Goal: Task Accomplishment & Management: Use online tool/utility

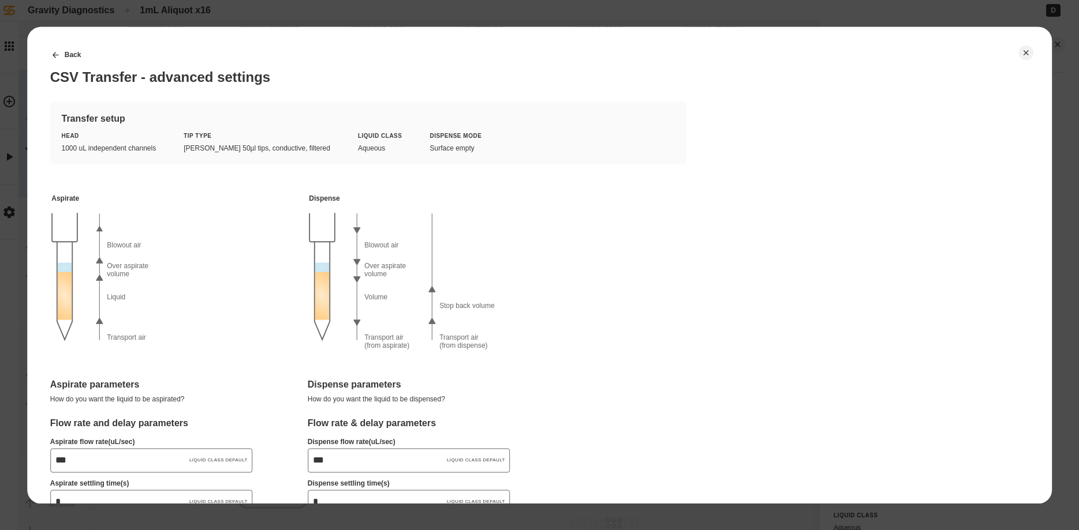
scroll to position [654, 0]
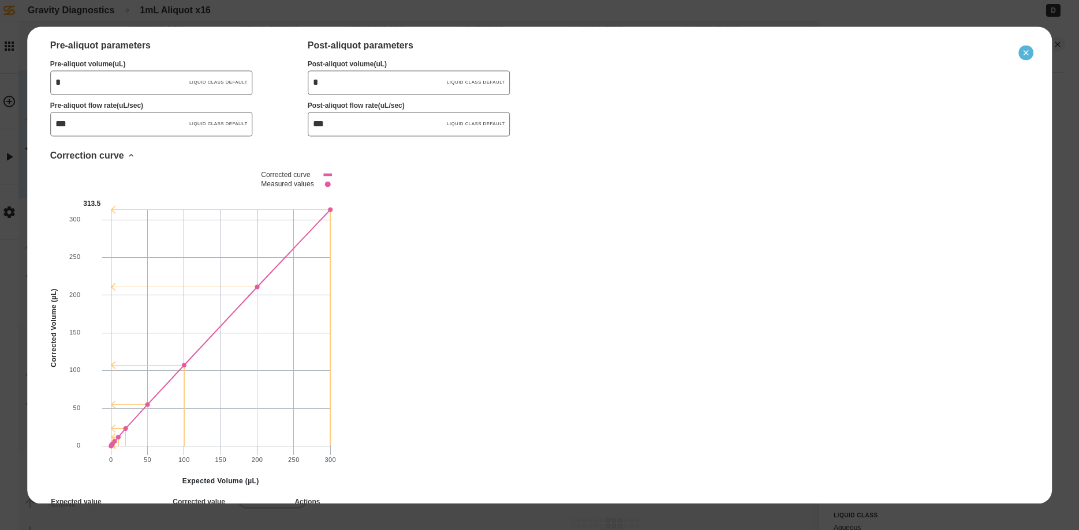
click at [1020, 51] on button "Close" at bounding box center [1025, 52] width 15 height 15
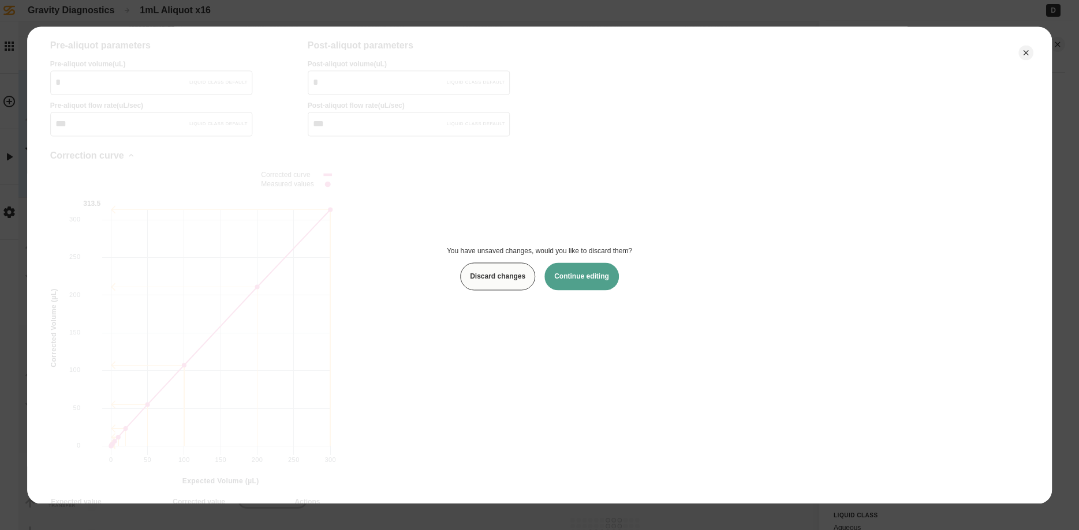
click at [483, 282] on button "Discard changes" at bounding box center [497, 277] width 75 height 28
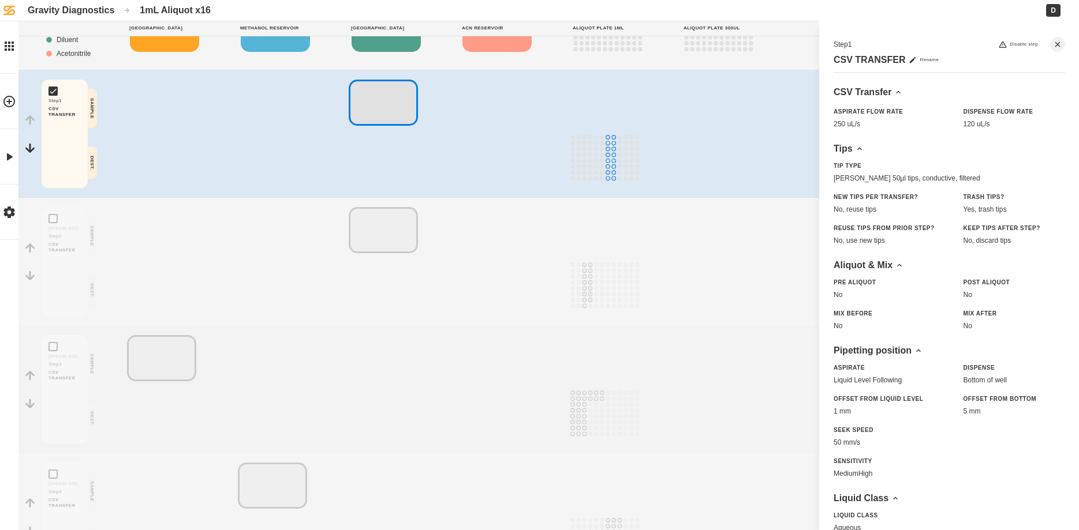
click at [62, 8] on div "Gravity Diagnostics" at bounding box center [71, 10] width 87 height 11
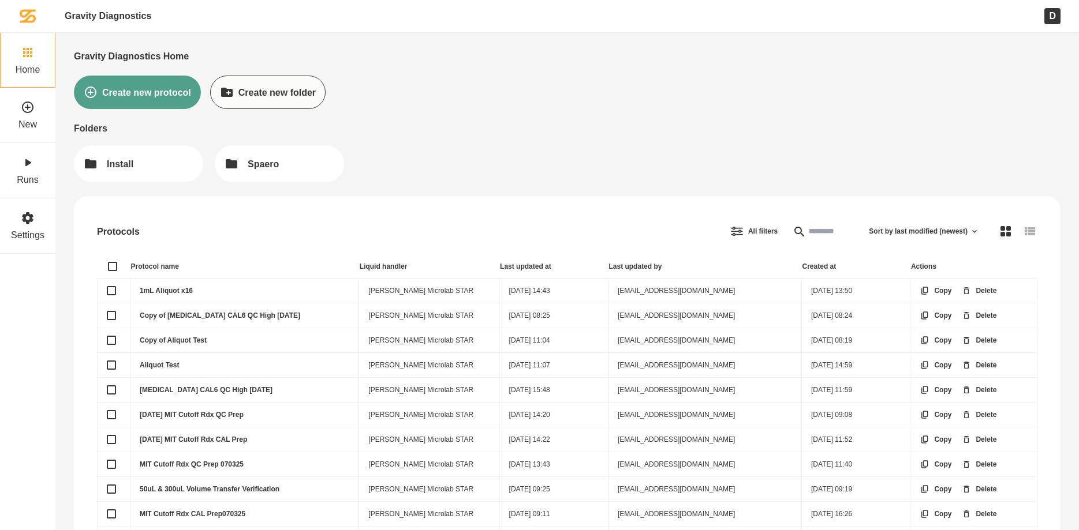
click at [164, 289] on link "1mL Aliquot x16" at bounding box center [166, 291] width 53 height 8
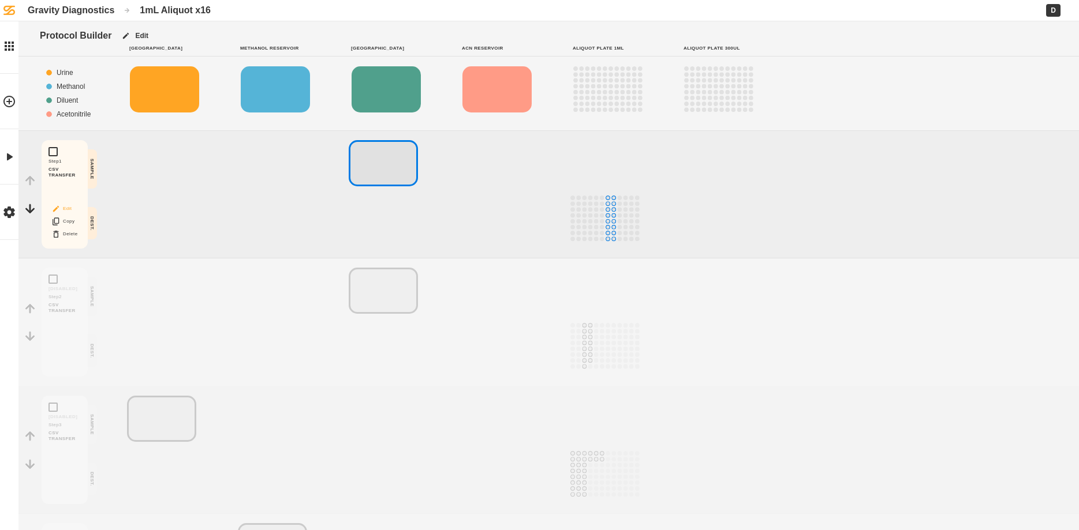
click at [70, 208] on button "Edit" at bounding box center [64, 208] width 37 height 15
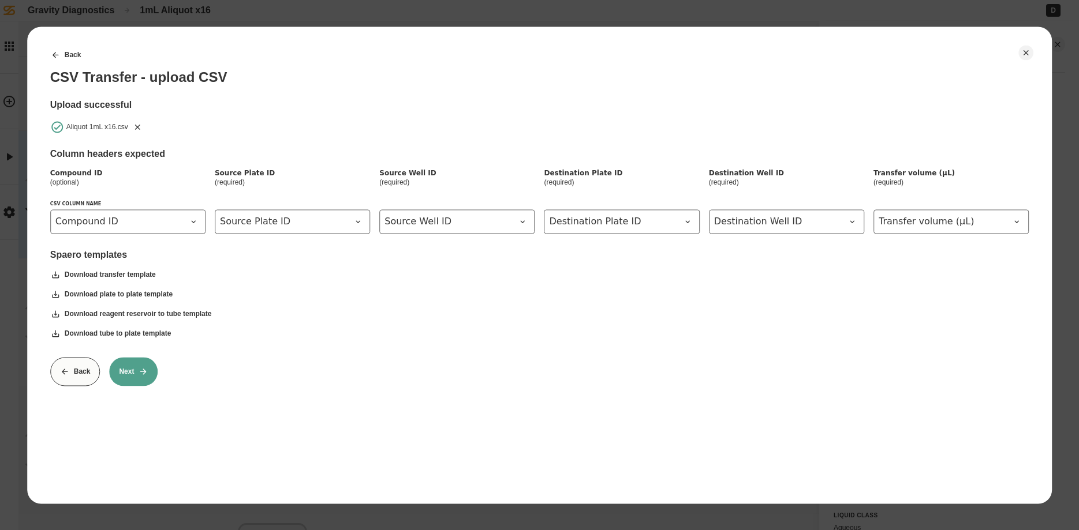
click at [133, 375] on button "Next" at bounding box center [133, 371] width 48 height 29
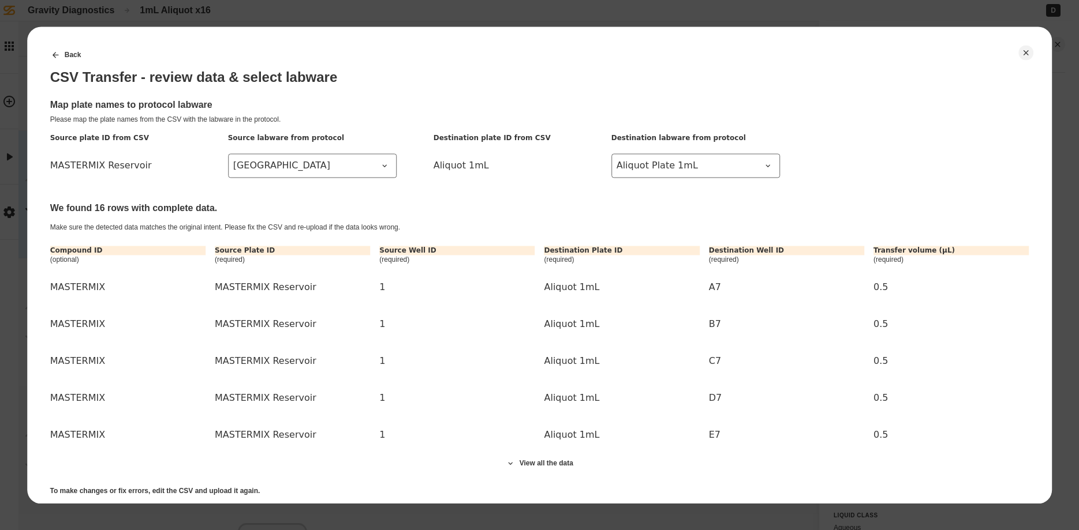
scroll to position [62, 0]
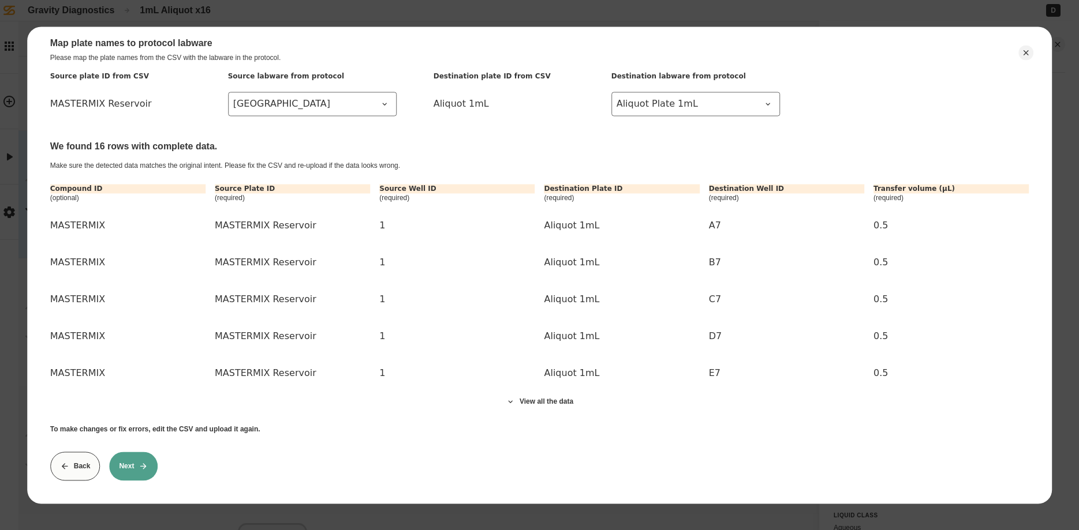
click at [128, 461] on button "Next" at bounding box center [133, 466] width 48 height 29
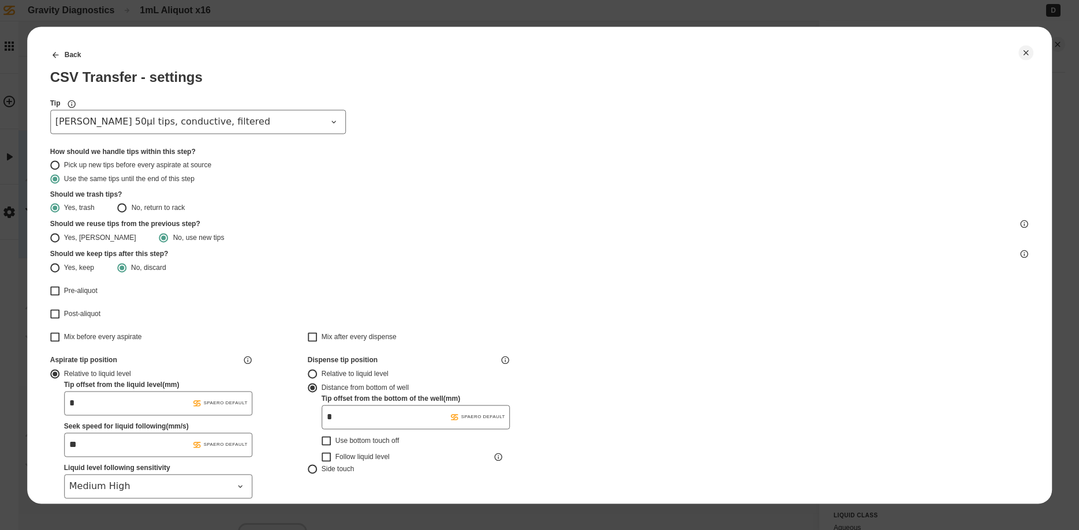
type input "*******"
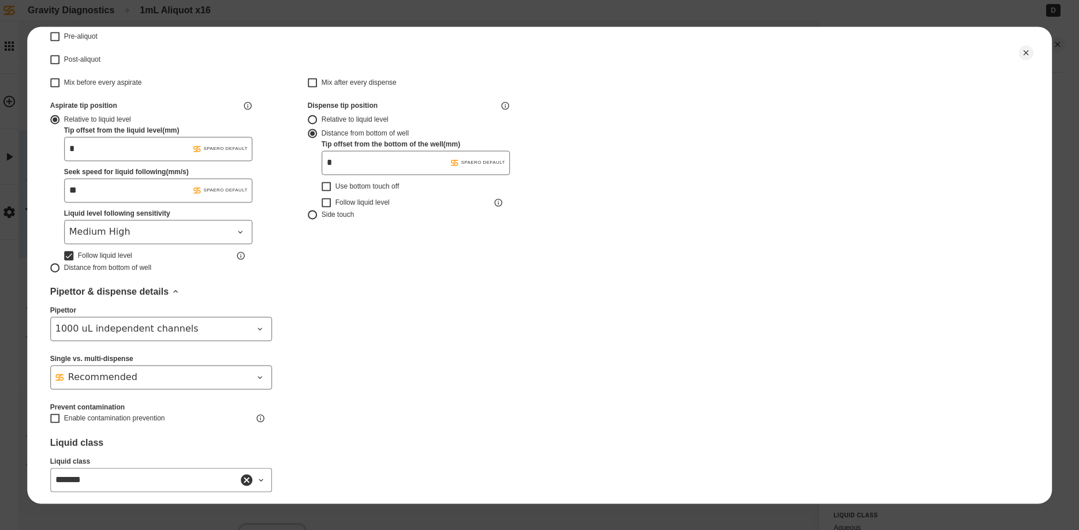
scroll to position [313, 0]
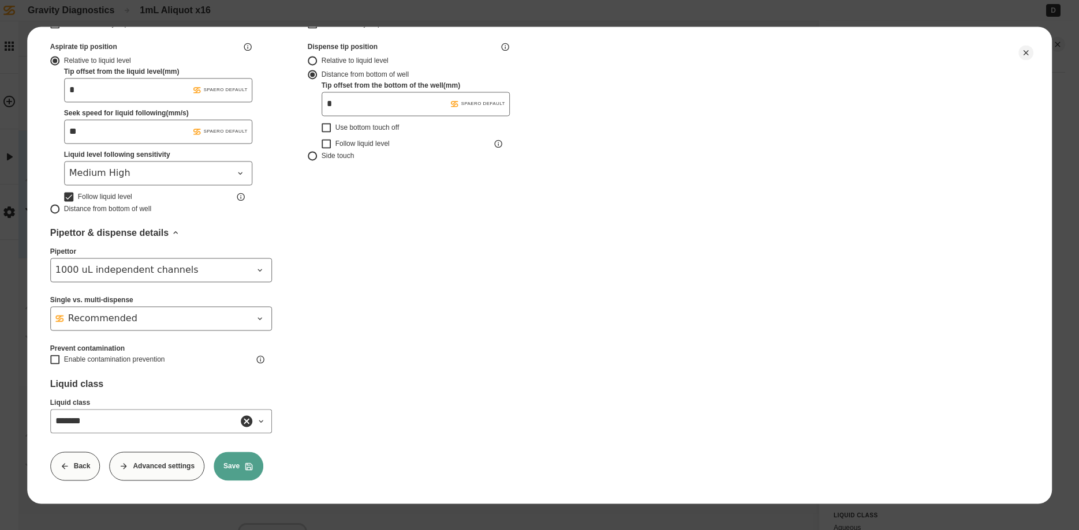
click at [87, 458] on button "Back" at bounding box center [75, 466] width 50 height 29
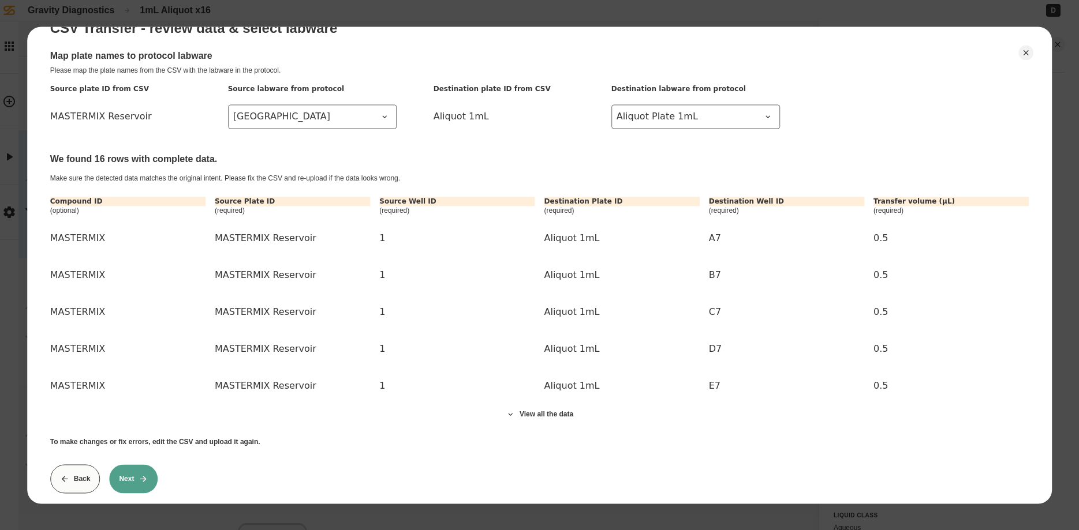
scroll to position [62, 0]
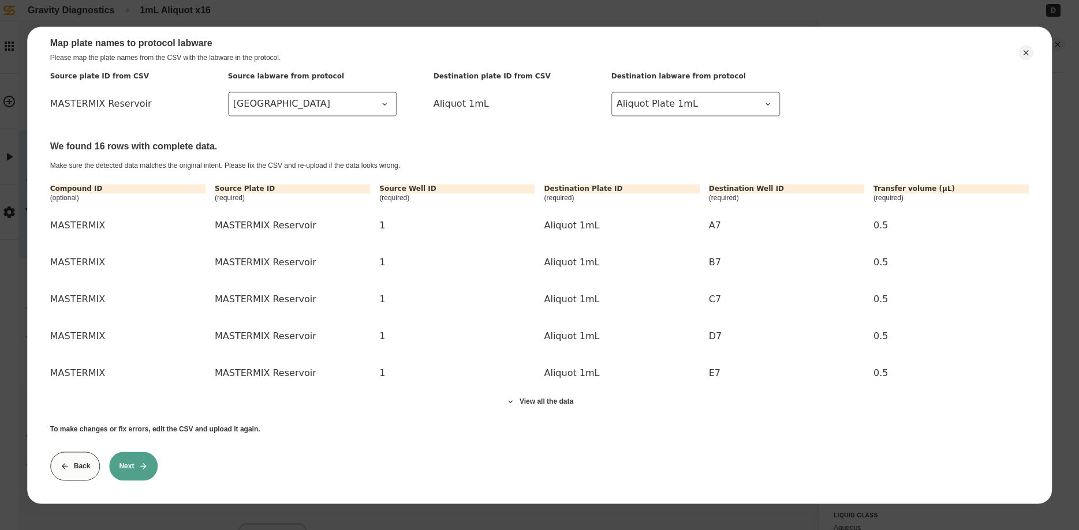
click at [132, 473] on button "Next" at bounding box center [133, 466] width 48 height 29
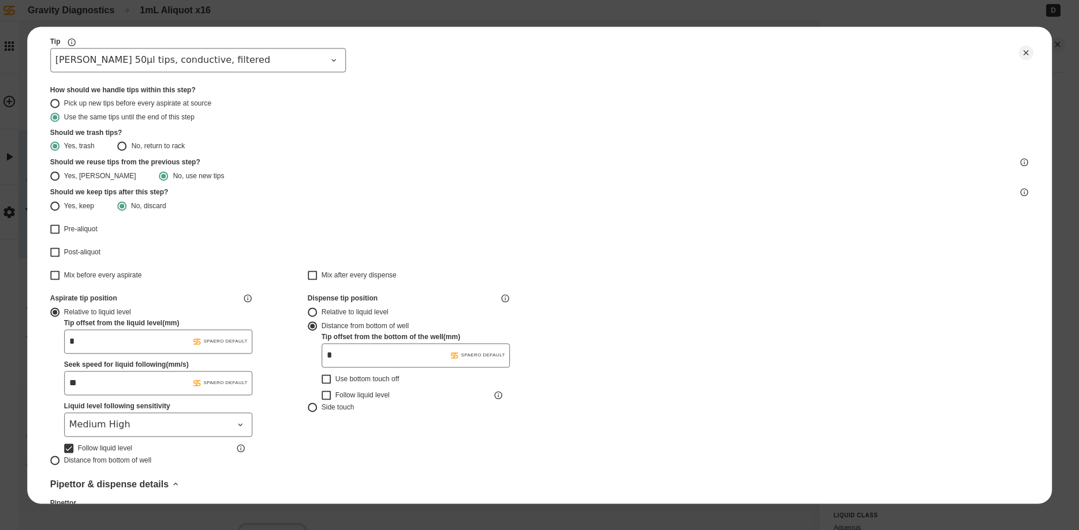
scroll to position [0, 0]
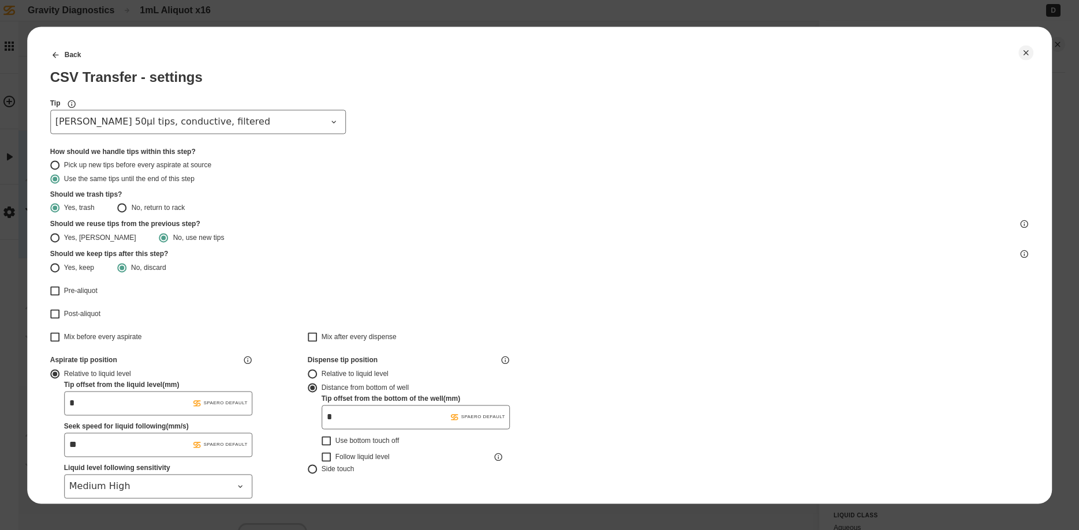
type input "*******"
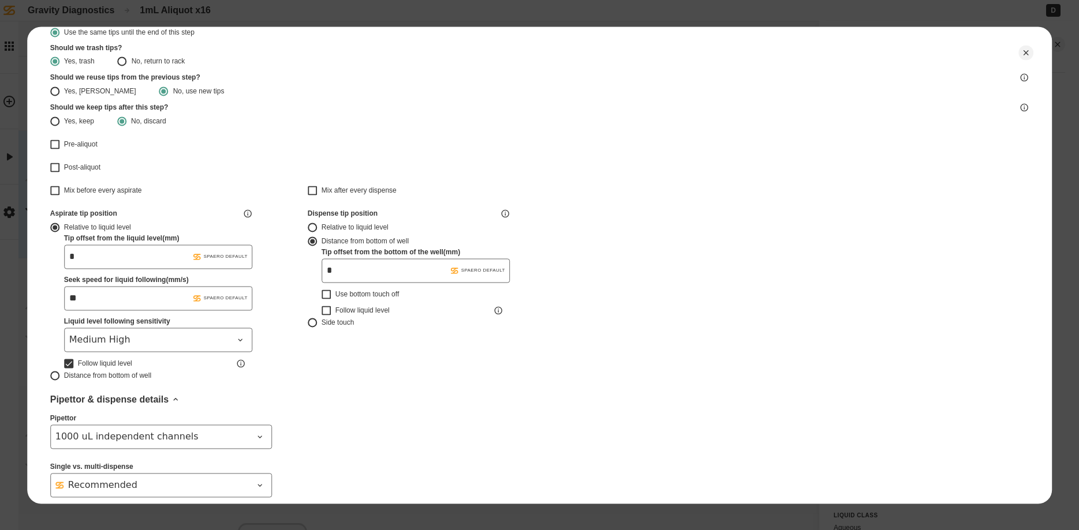
scroll to position [313, 0]
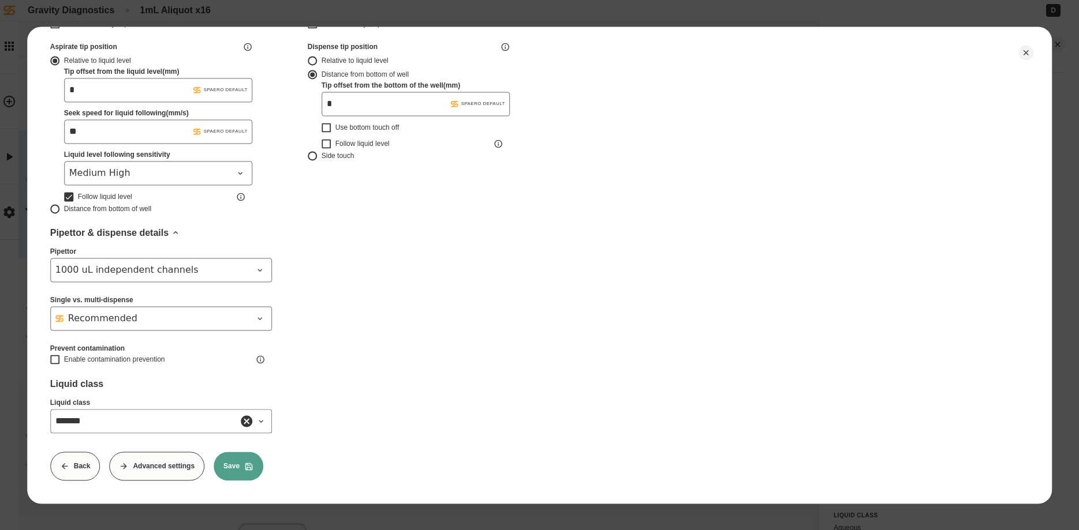
click at [162, 467] on button "Advanced settings" at bounding box center [156, 466] width 95 height 29
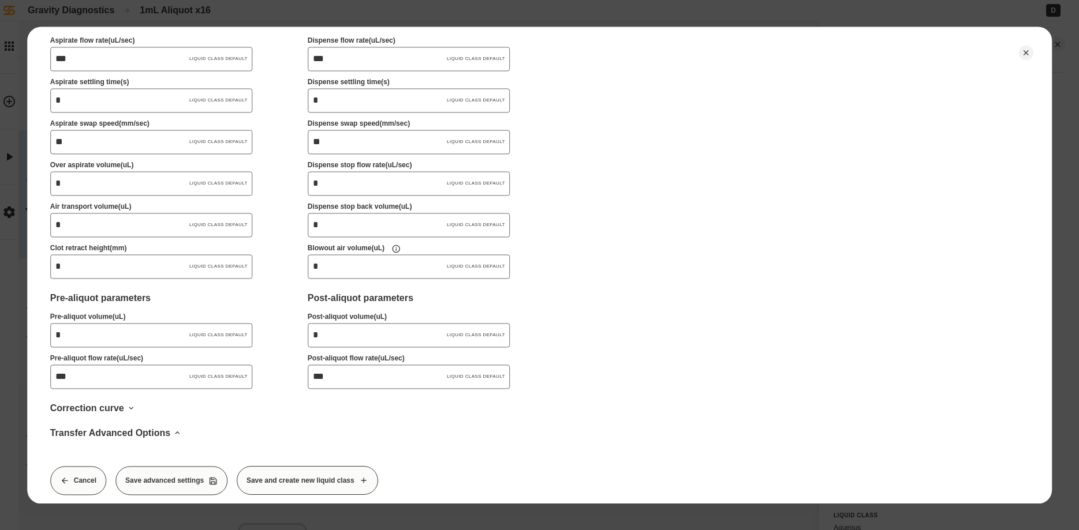
scroll to position [416, 0]
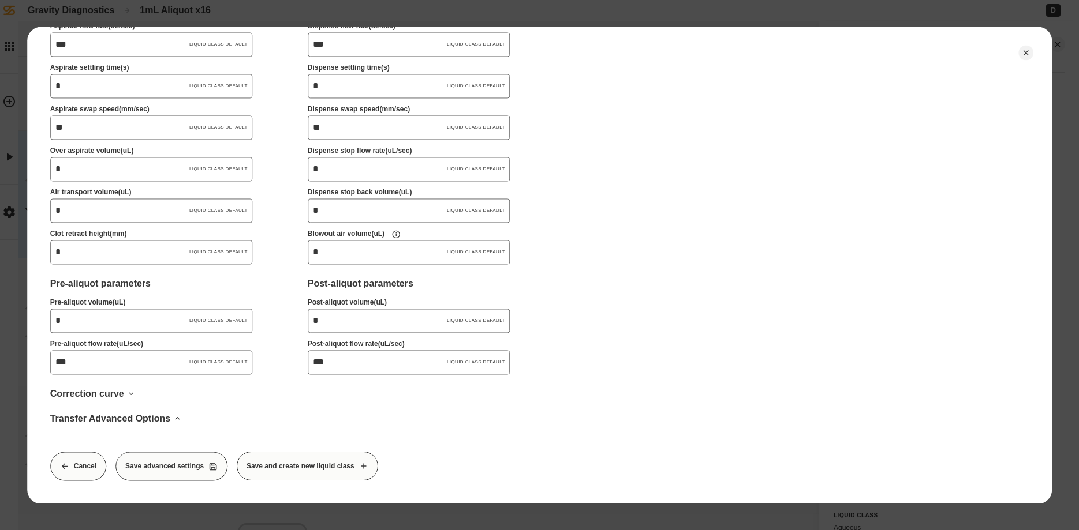
click at [74, 463] on button "Cancel" at bounding box center [78, 466] width 56 height 29
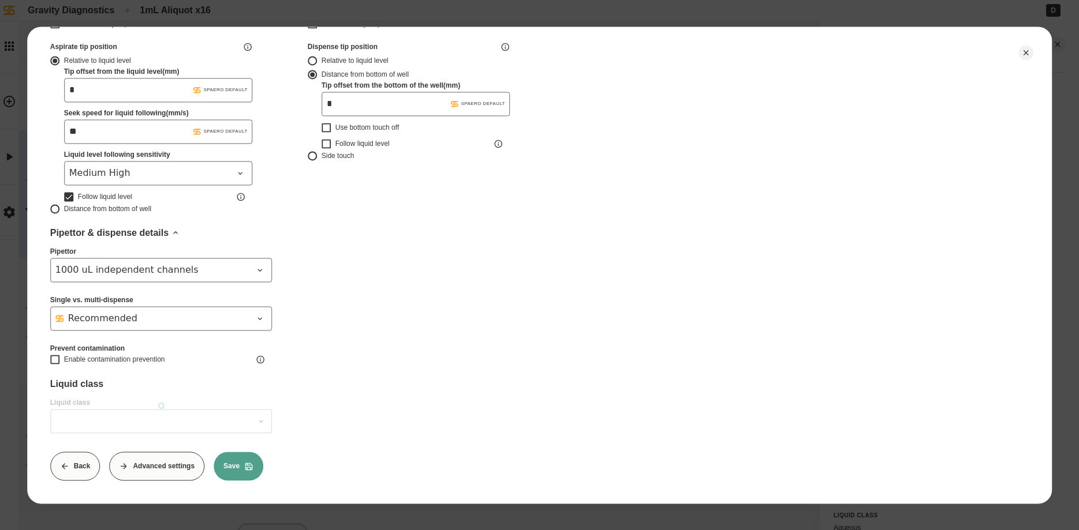
scroll to position [0, 0]
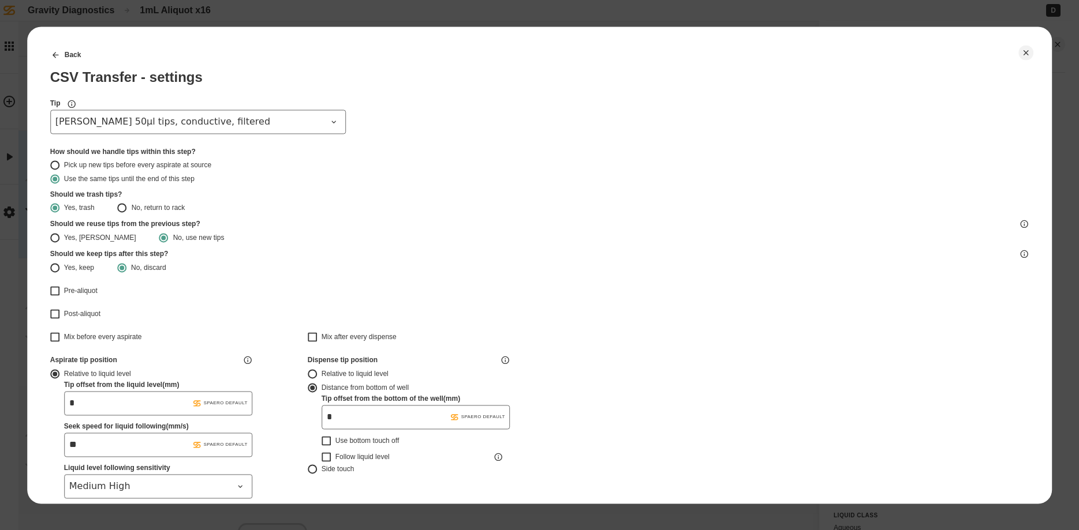
type input "*******"
click at [71, 56] on button "Back" at bounding box center [66, 54] width 50 height 29
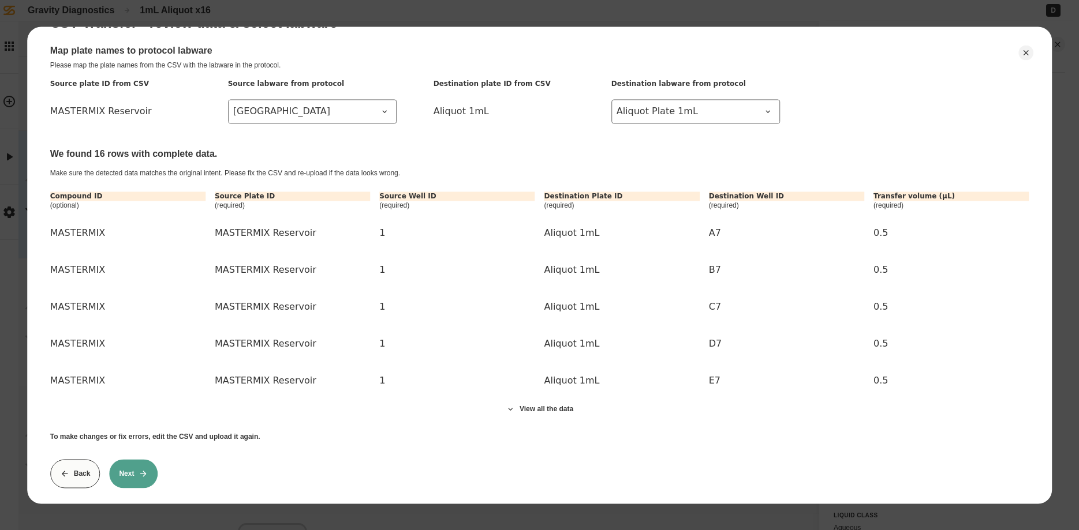
scroll to position [62, 0]
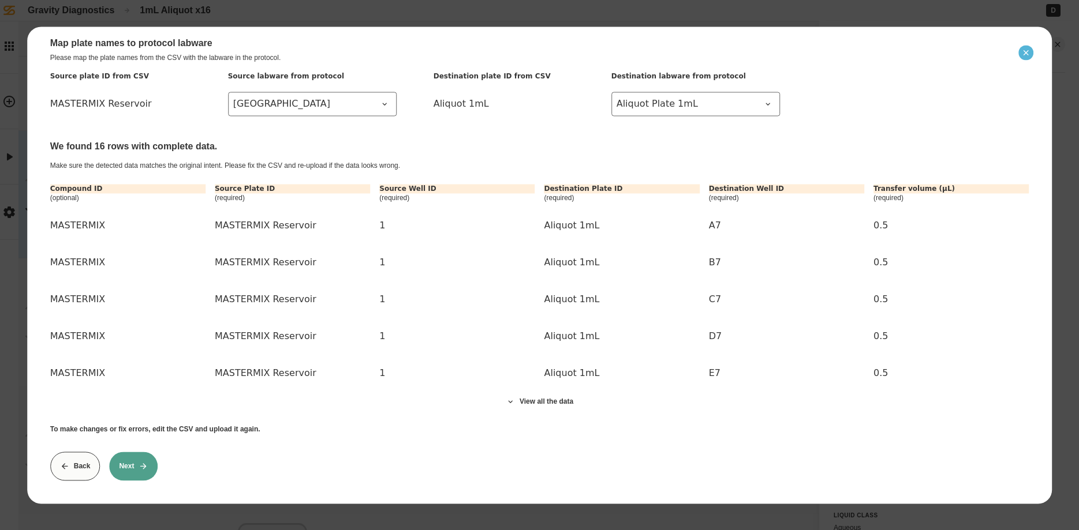
click at [1026, 54] on icon "Close" at bounding box center [1025, 52] width 9 height 9
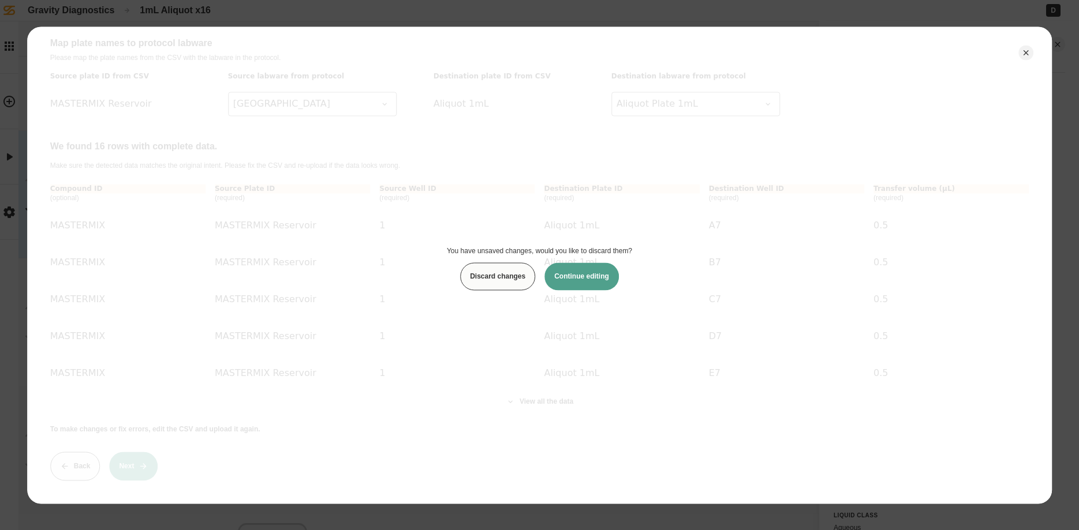
click at [515, 286] on button "Discard changes" at bounding box center [497, 277] width 75 height 28
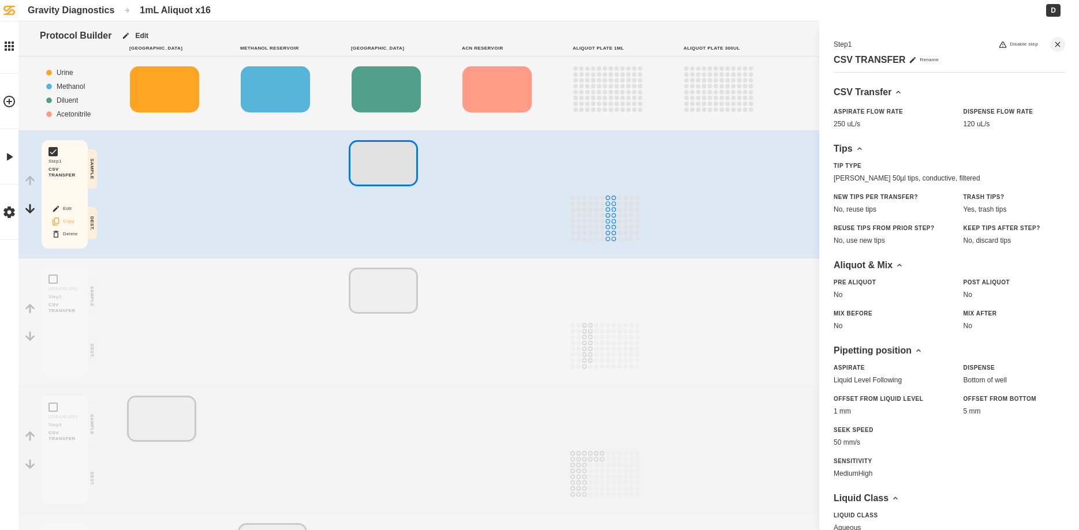
click at [70, 221] on button "Copy" at bounding box center [64, 221] width 37 height 15
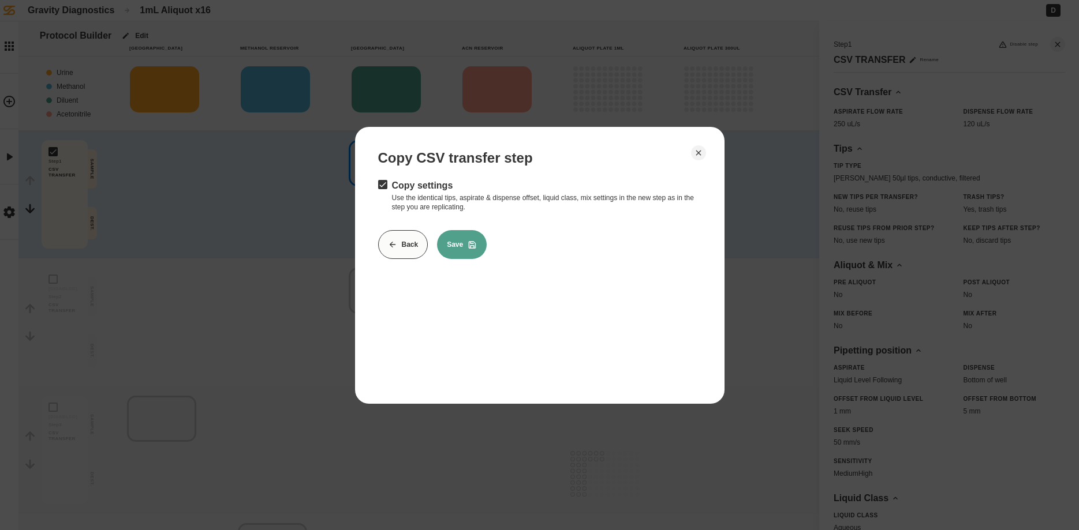
click at [464, 248] on button "Save" at bounding box center [462, 244] width 50 height 29
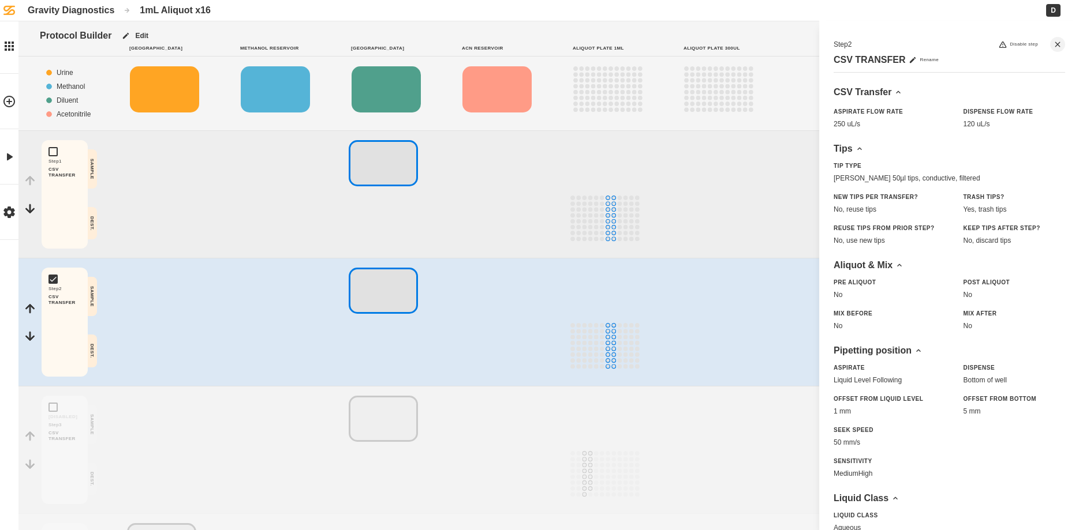
click at [208, 192] on div at bounding box center [173, 194] width 92 height 108
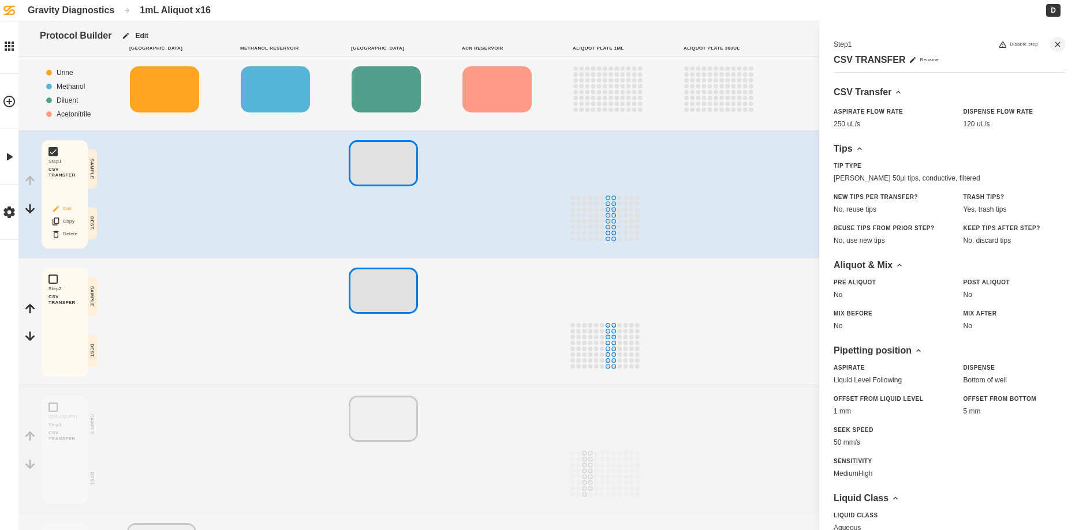
click at [68, 209] on button "Edit" at bounding box center [64, 208] width 37 height 15
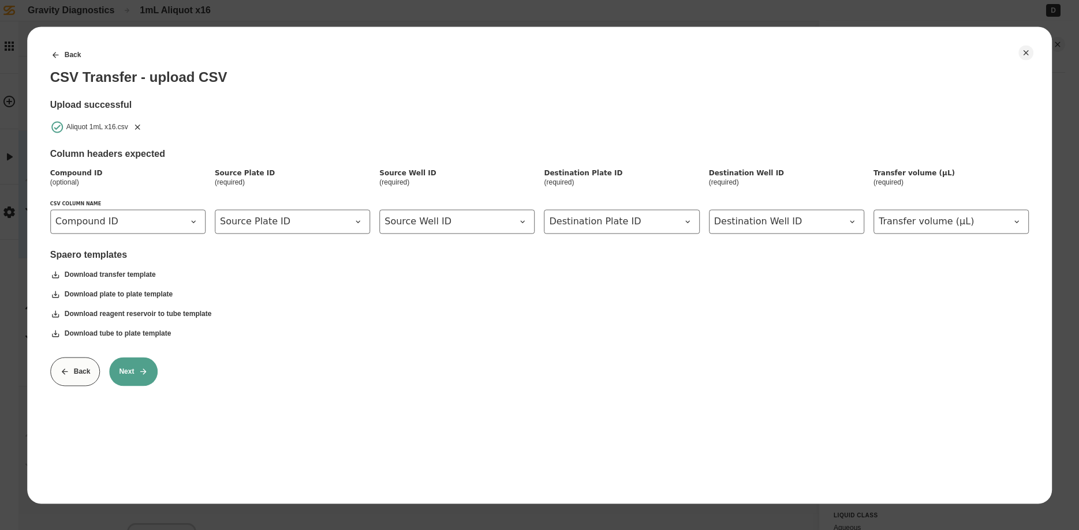
click at [133, 368] on button "Next" at bounding box center [133, 371] width 48 height 29
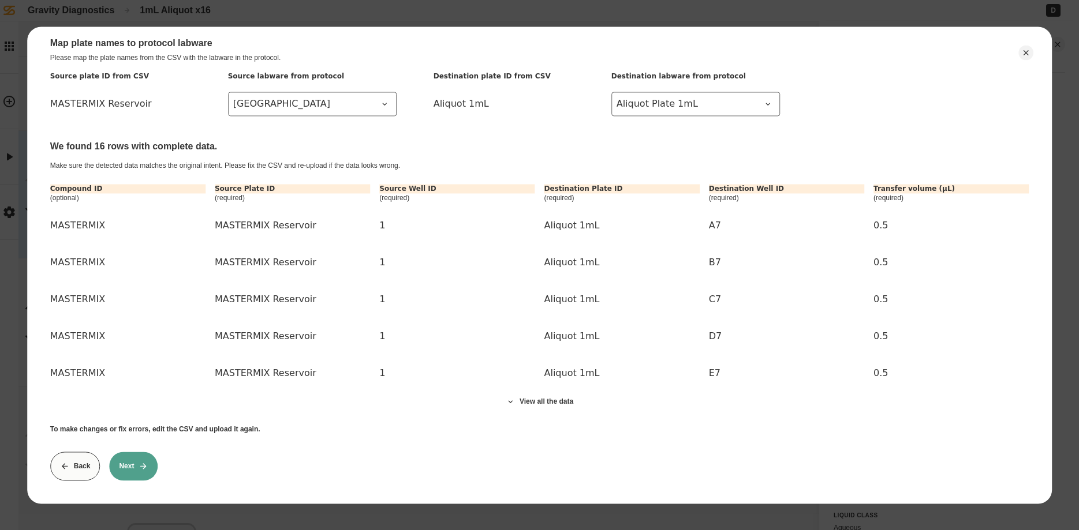
click at [151, 472] on button "Next" at bounding box center [133, 466] width 48 height 29
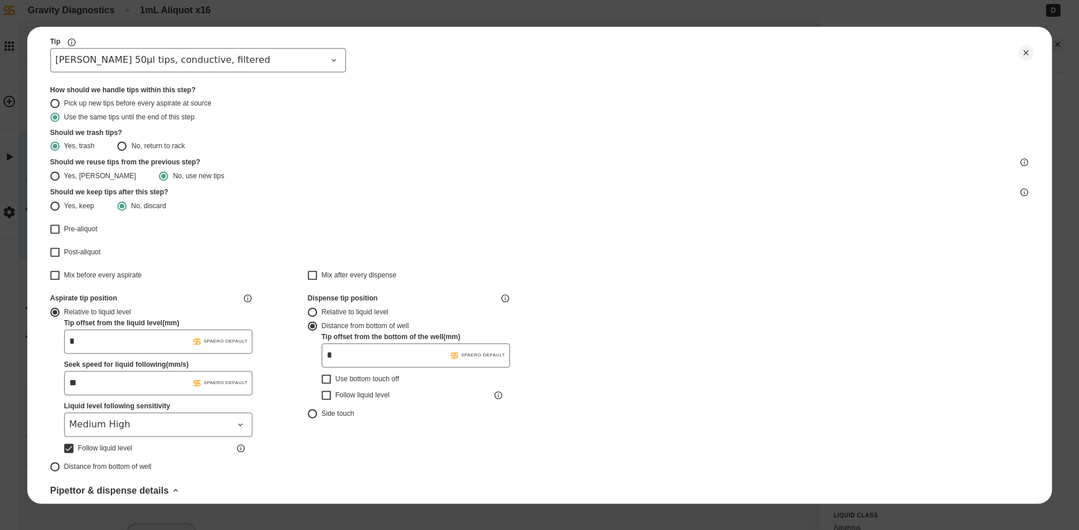
scroll to position [0, 0]
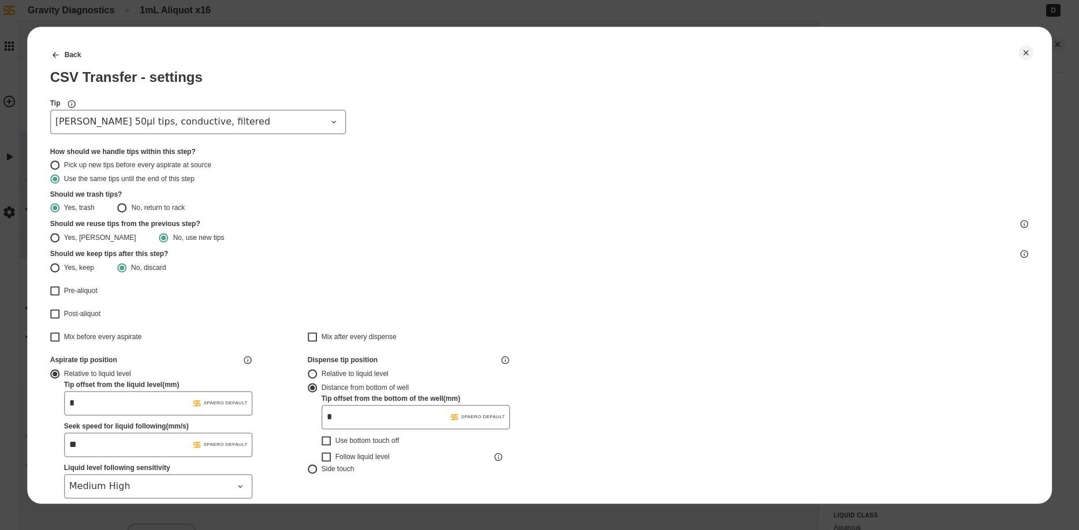
type input "*******"
click at [227, 118] on span "[PERSON_NAME] 50µl tips, conductive, filtered" at bounding box center [190, 122] width 271 height 14
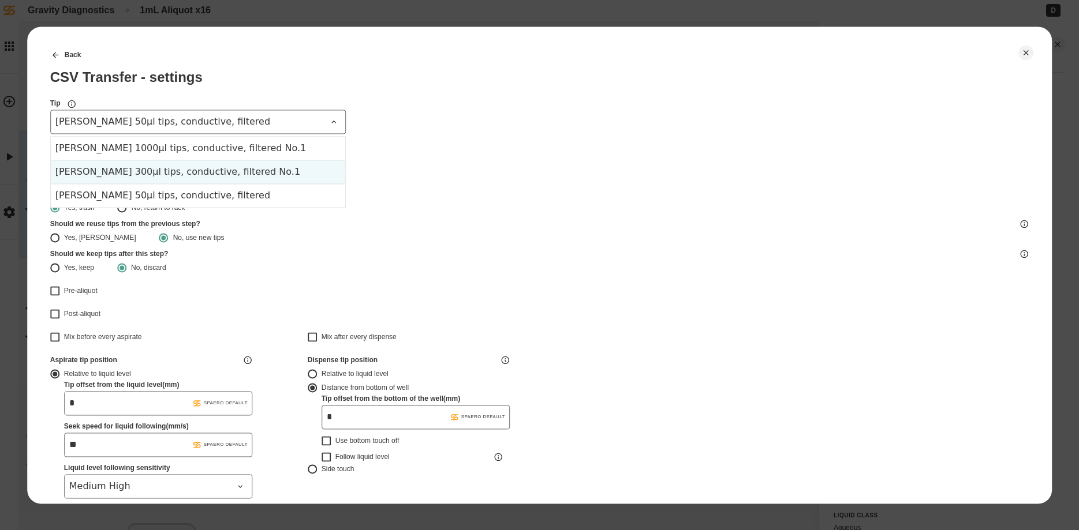
click at [203, 169] on div "[PERSON_NAME] 300µl tips, conductive, filtered No.1" at bounding box center [198, 172] width 294 height 24
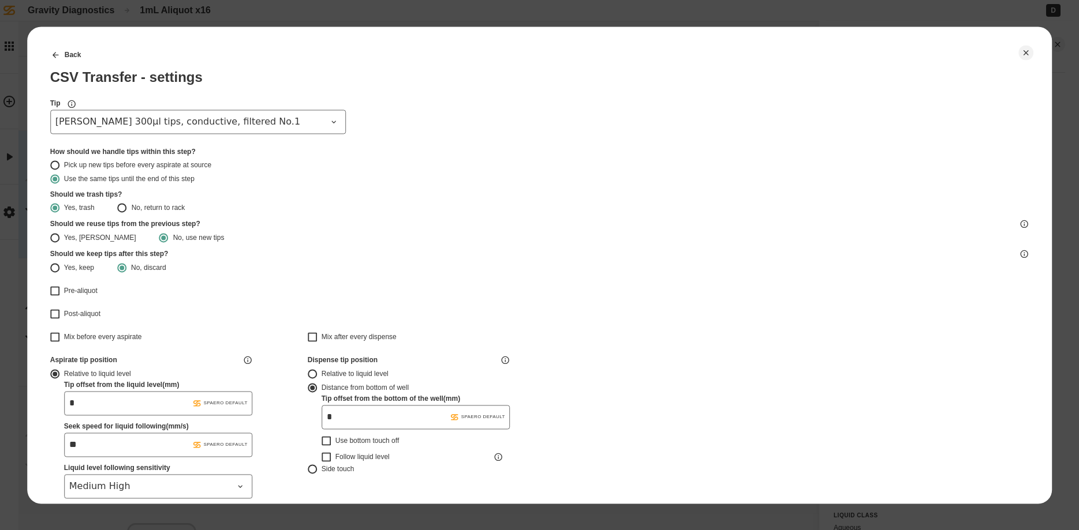
type input "*******"
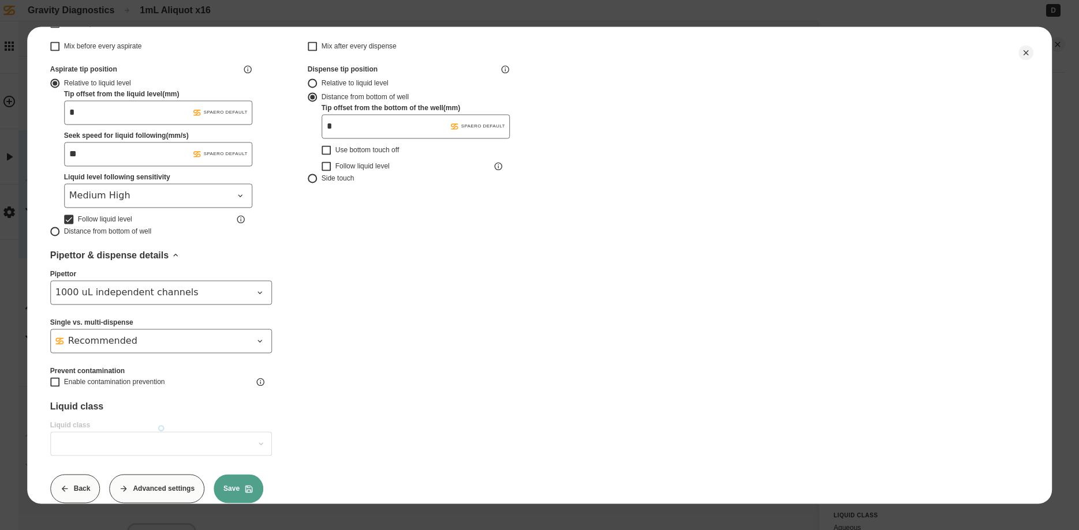
scroll to position [313, 0]
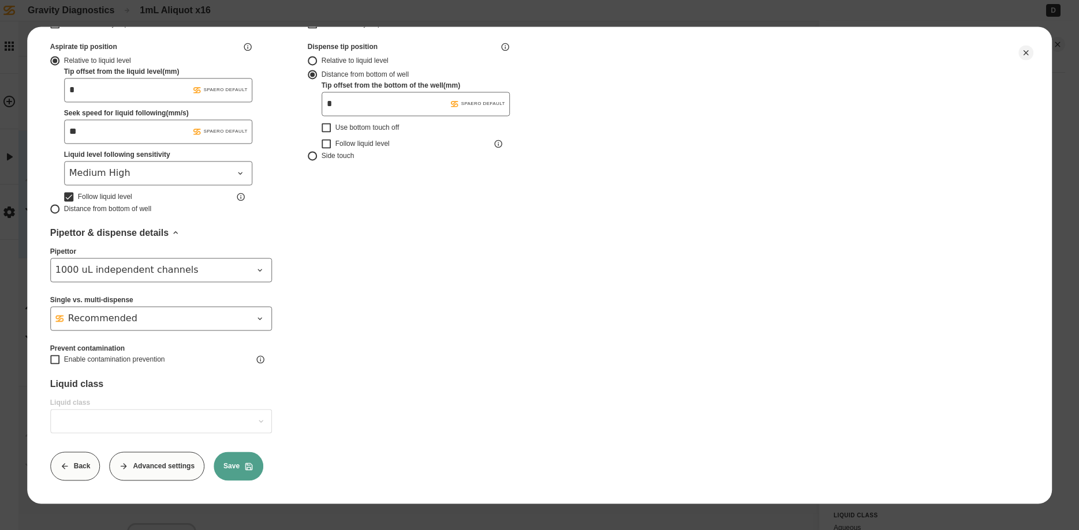
type input "*******"
click at [135, 267] on div "1000 uL independent channels" at bounding box center [153, 270] width 197 height 14
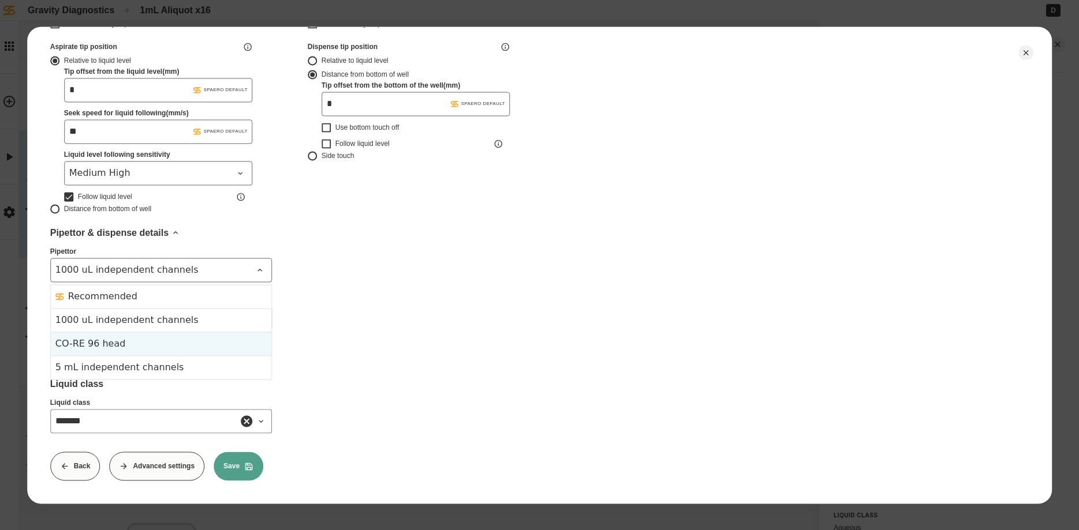
click at [128, 346] on div "CO-RE 96 head" at bounding box center [160, 344] width 211 height 14
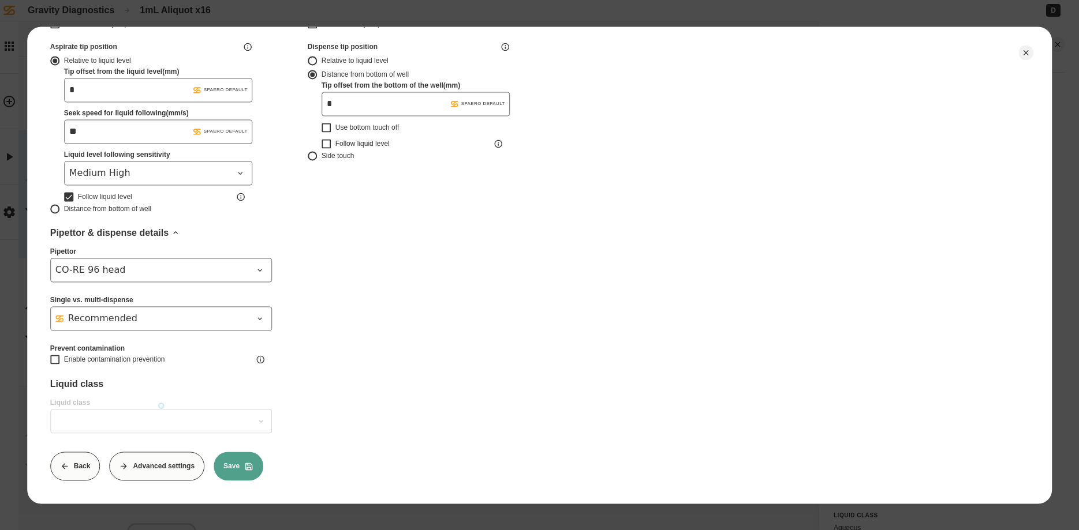
type input "*******"
click at [129, 317] on div "Recommended" at bounding box center [153, 319] width 197 height 14
click at [345, 341] on div "Back CSV Transfer - settings Tip [PERSON_NAME] 300µl tips, conductive, filtered…" at bounding box center [539, 104] width 979 height 754
click at [259, 361] on icon at bounding box center [260, 359] width 9 height 9
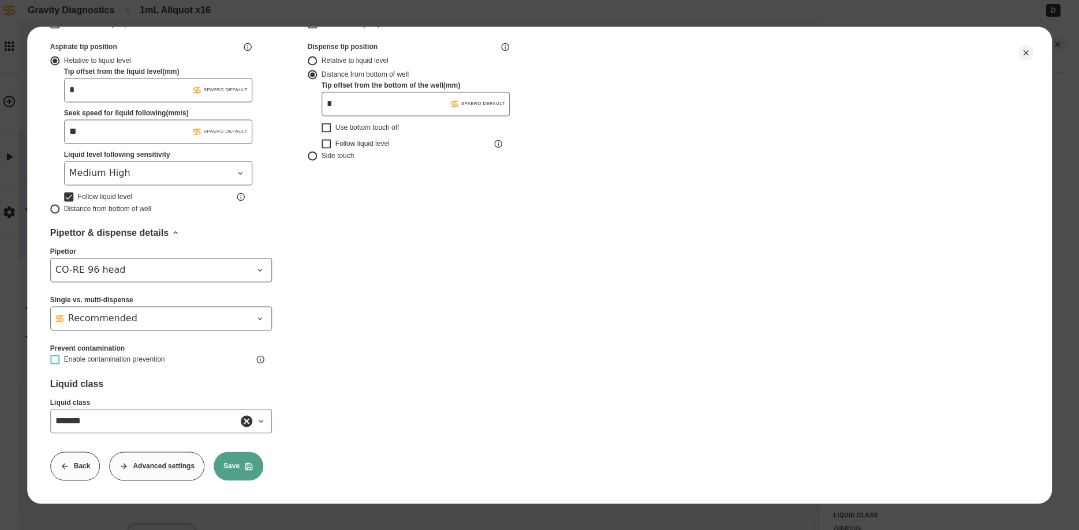
click at [55, 360] on button "Enable contamination prevention" at bounding box center [54, 359] width 9 height 9
type input "*******"
click at [243, 450] on div "Back CSV Transfer - settings Tip [PERSON_NAME] 300µl tips, conductive, filtered…" at bounding box center [539, 104] width 979 height 754
click at [250, 468] on icon at bounding box center [248, 466] width 7 height 7
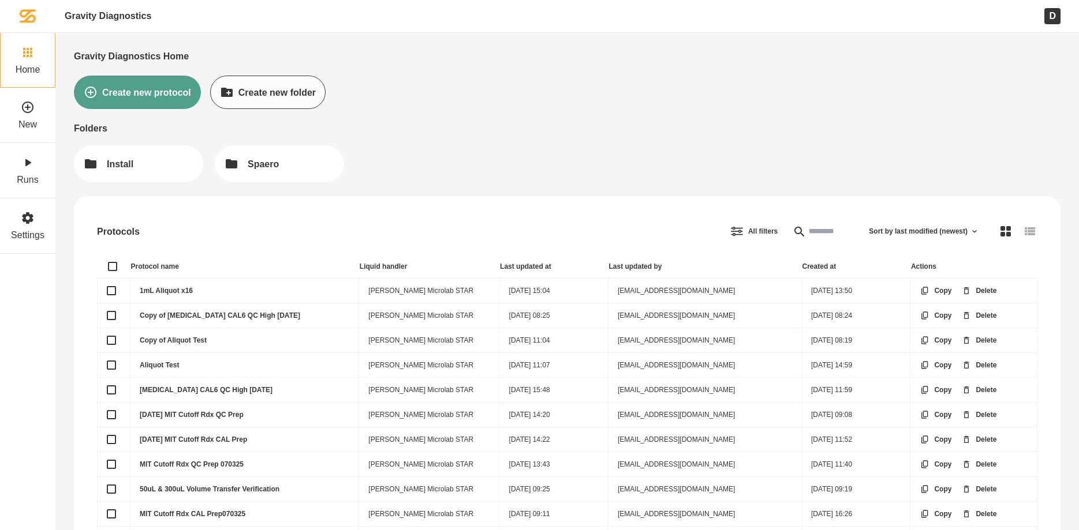
click at [176, 282] on td "1mL Aliquot x16" at bounding box center [244, 291] width 229 height 25
click at [177, 285] on td "1mL Aliquot x16" at bounding box center [244, 291] width 229 height 25
click at [178, 289] on link "1mL Aliquot x16" at bounding box center [166, 291] width 53 height 8
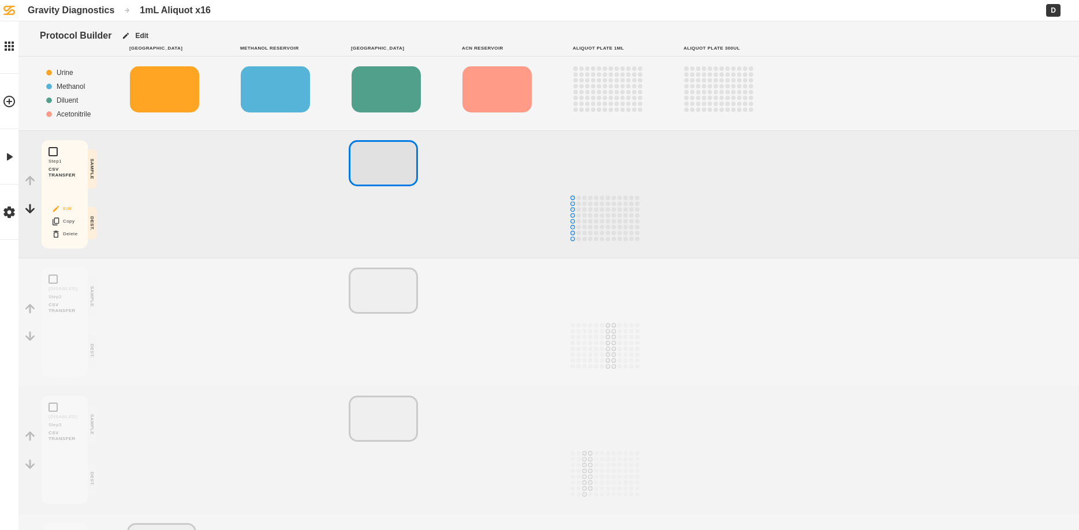
click at [67, 207] on button "Edit" at bounding box center [64, 208] width 37 height 15
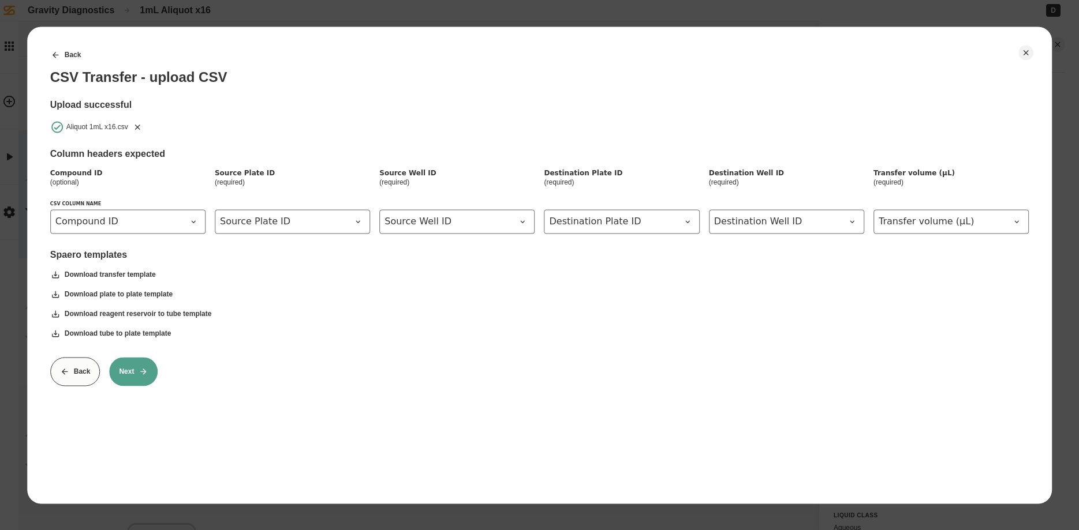
click at [143, 368] on button "Next" at bounding box center [133, 371] width 48 height 29
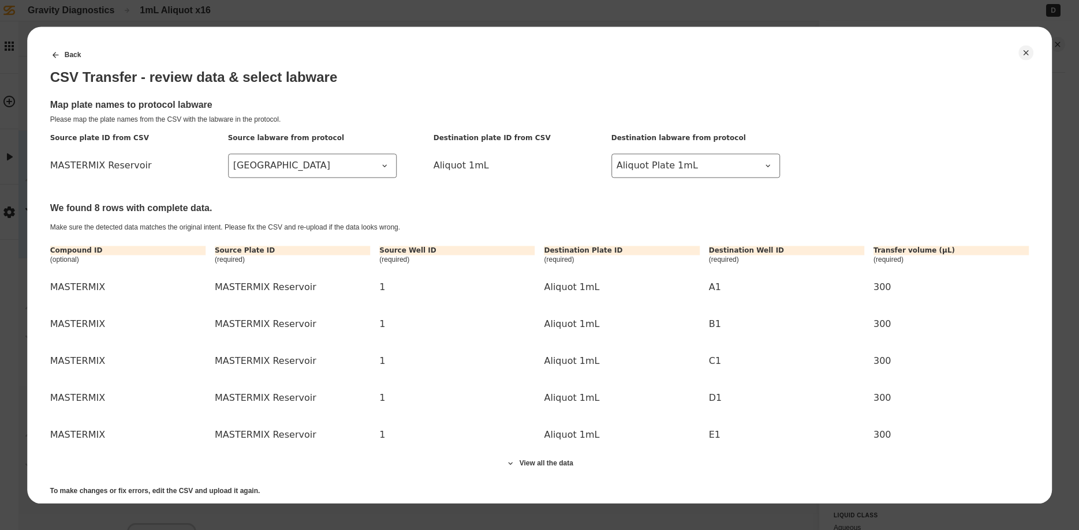
scroll to position [62, 0]
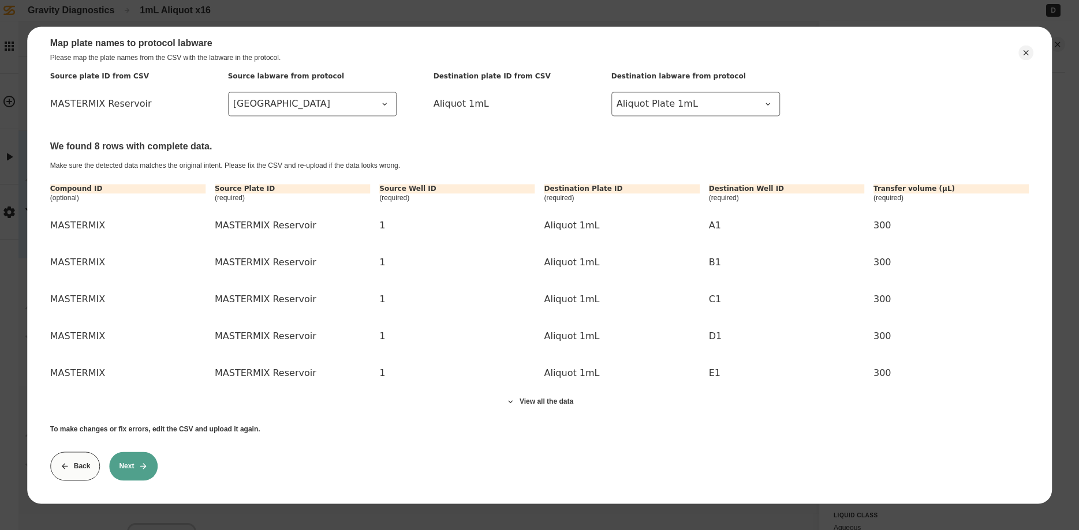
click at [135, 472] on button "Next" at bounding box center [133, 466] width 48 height 29
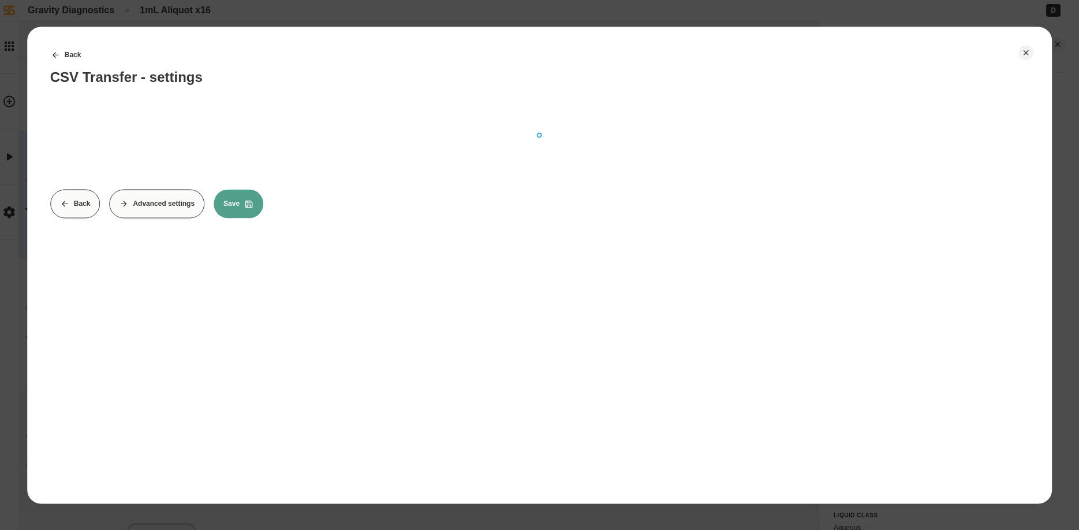
scroll to position [0, 0]
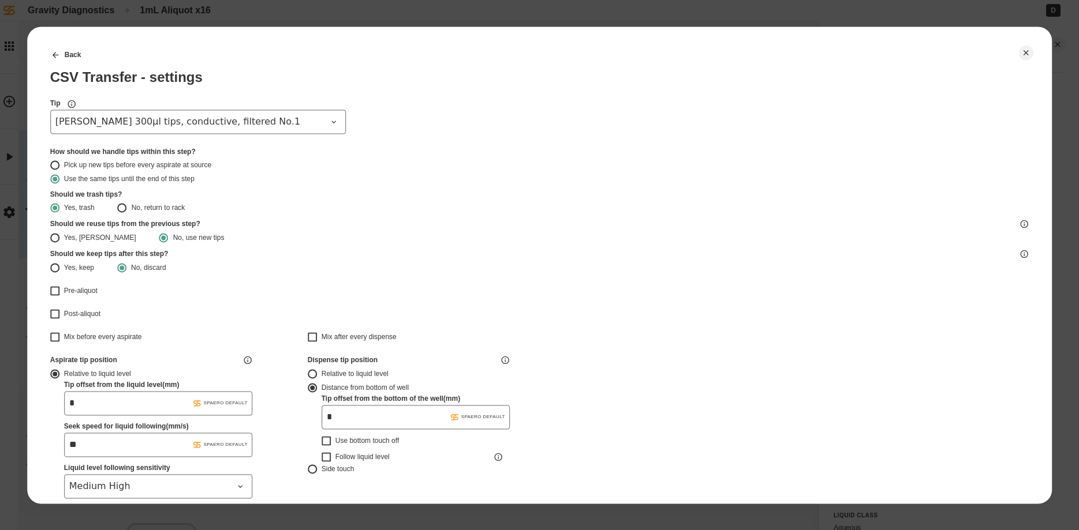
type input "*******"
click at [249, 127] on span "[PERSON_NAME] 300µl tips, conductive, filtered No.1" at bounding box center [190, 122] width 271 height 14
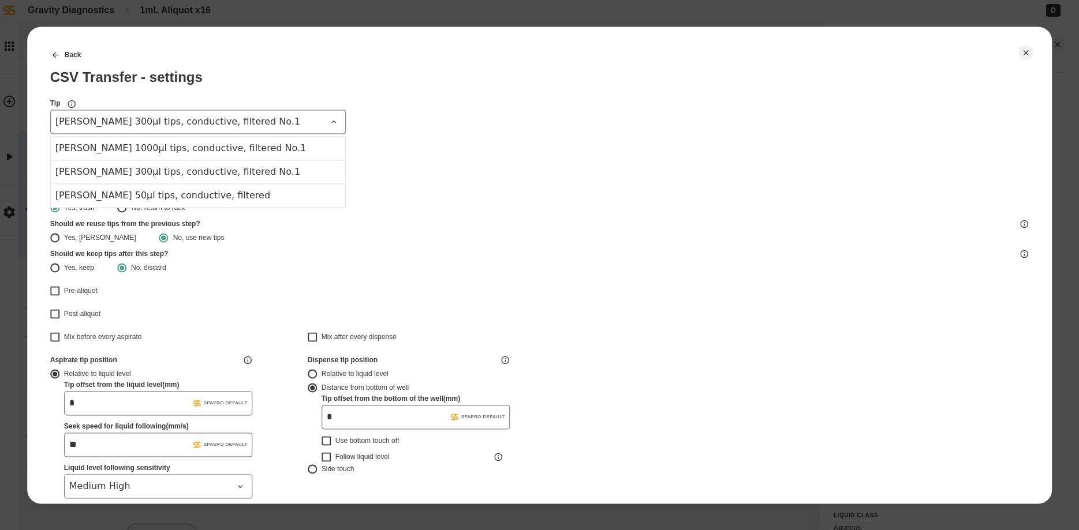
click at [397, 169] on div "Pick up new tips before every aspirate at source" at bounding box center [535, 164] width 942 height 9
click at [59, 169] on button "Pick up new tips before every aspirate at source" at bounding box center [54, 164] width 9 height 9
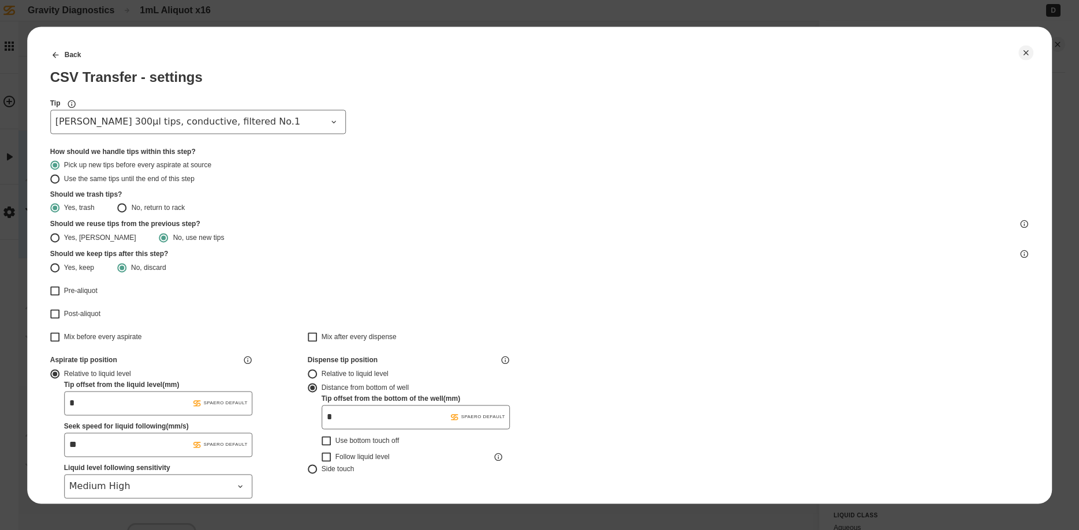
type input "*******"
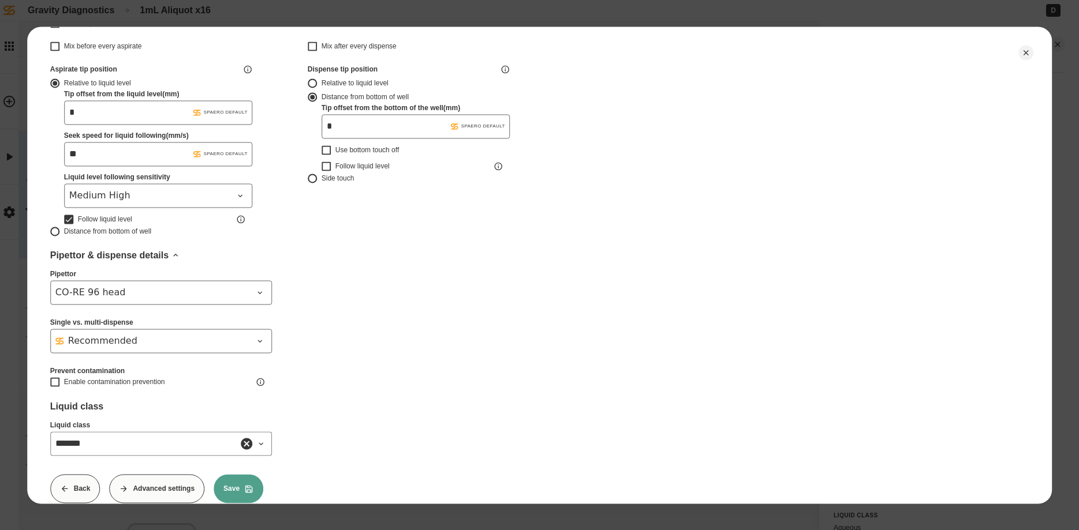
scroll to position [313, 0]
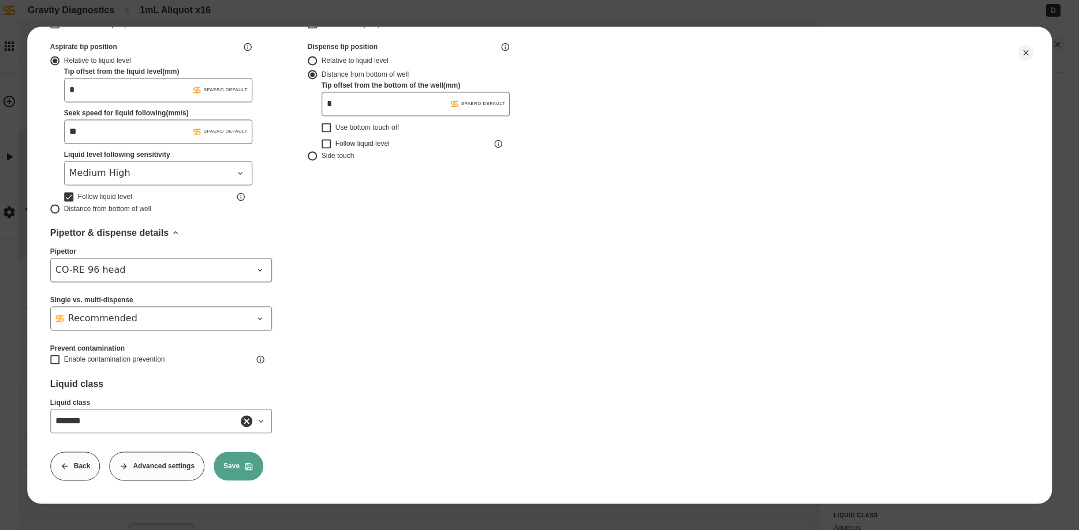
click at [144, 470] on button "Advanced settings" at bounding box center [156, 466] width 95 height 29
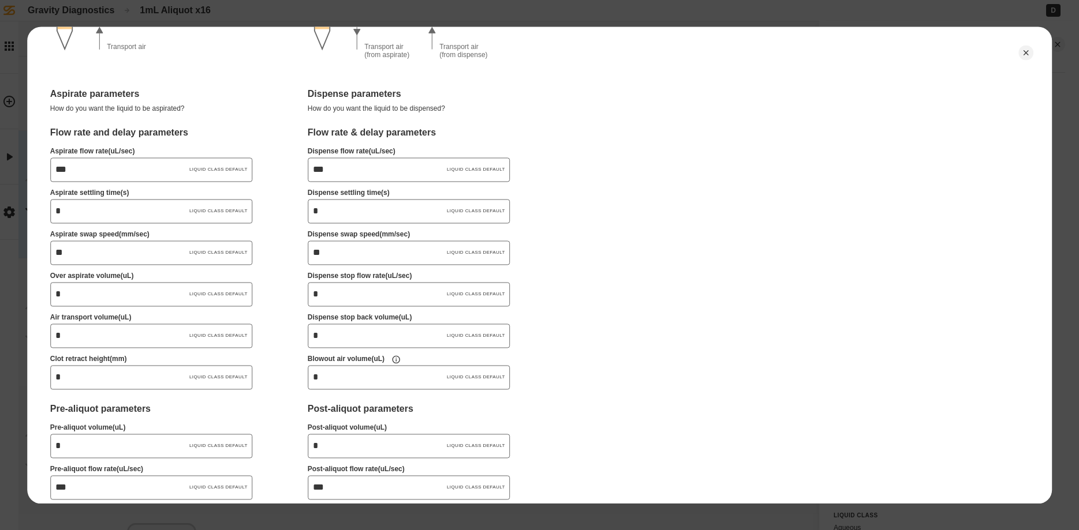
scroll to position [416, 0]
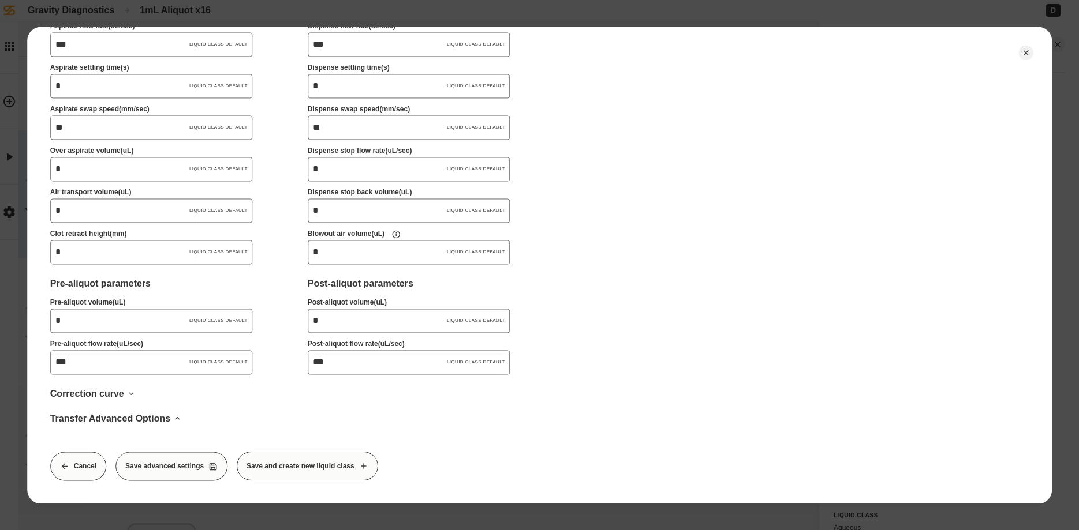
click at [73, 472] on button "Cancel" at bounding box center [78, 466] width 56 height 29
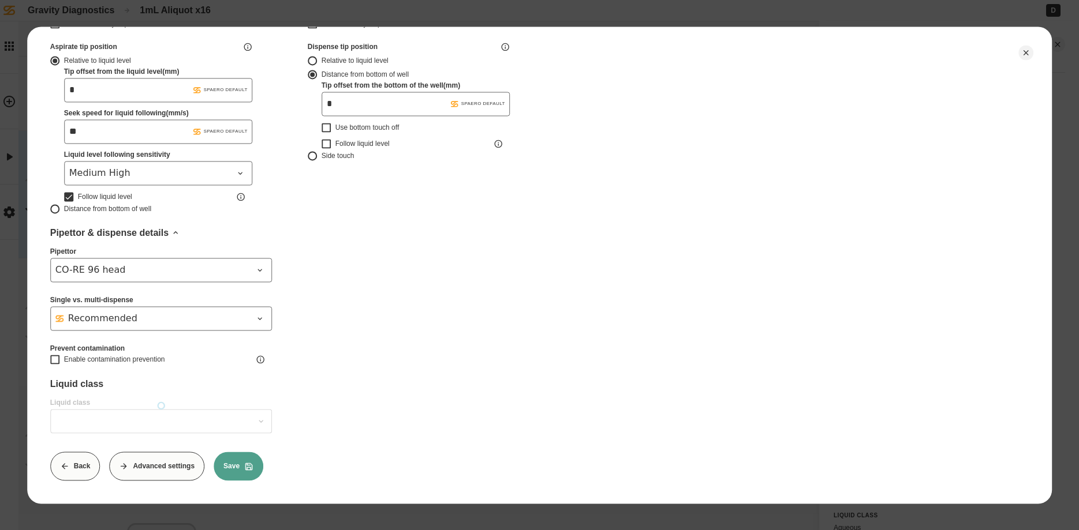
scroll to position [0, 0]
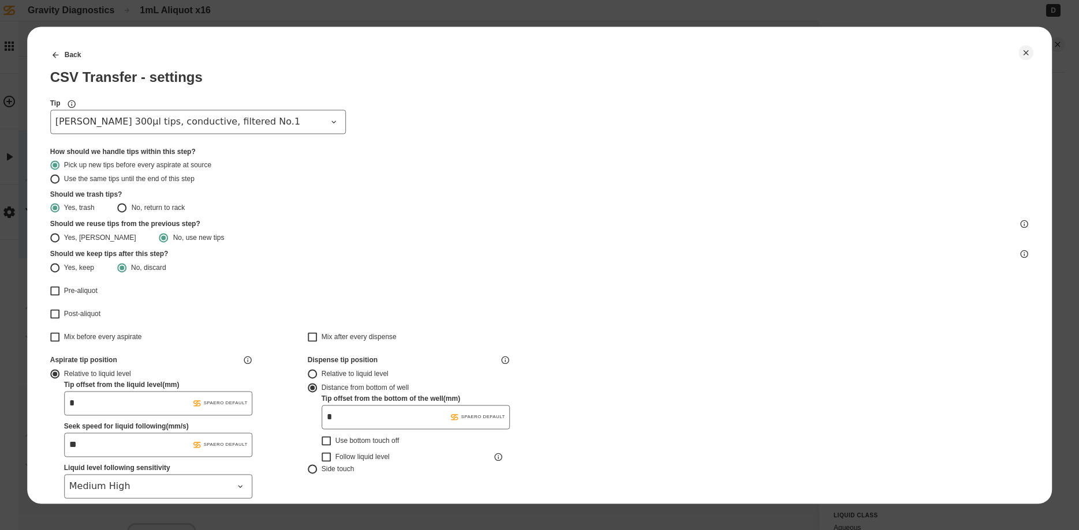
type input "*******"
click at [1022, 50] on icon "Close" at bounding box center [1025, 52] width 9 height 9
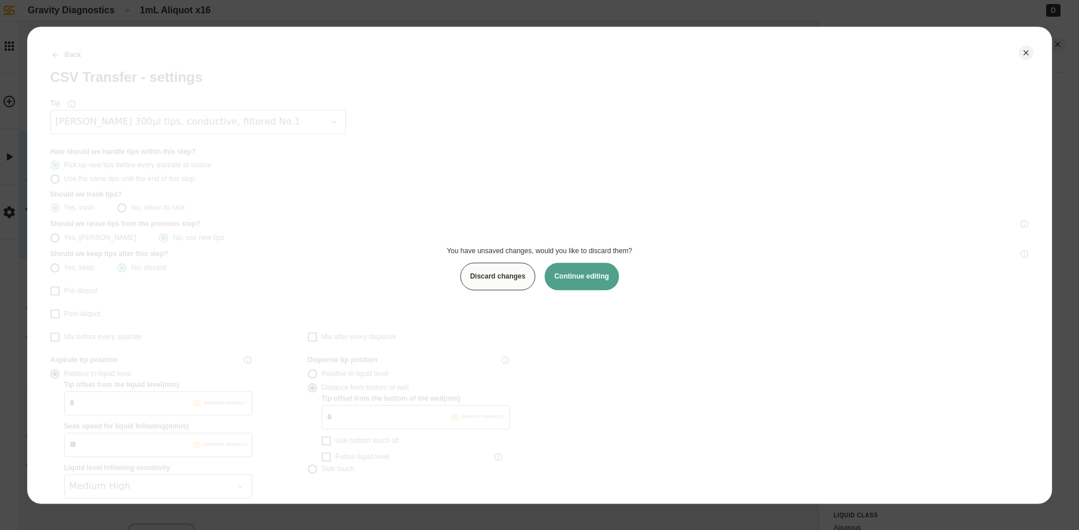
click at [512, 282] on button "Discard changes" at bounding box center [497, 277] width 75 height 28
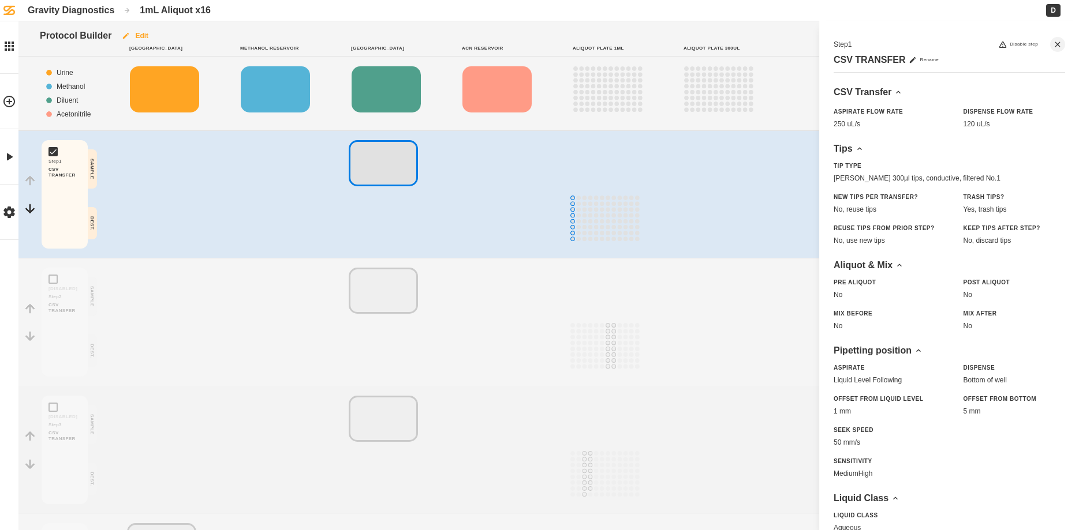
click at [147, 33] on button "Edit" at bounding box center [134, 35] width 47 height 29
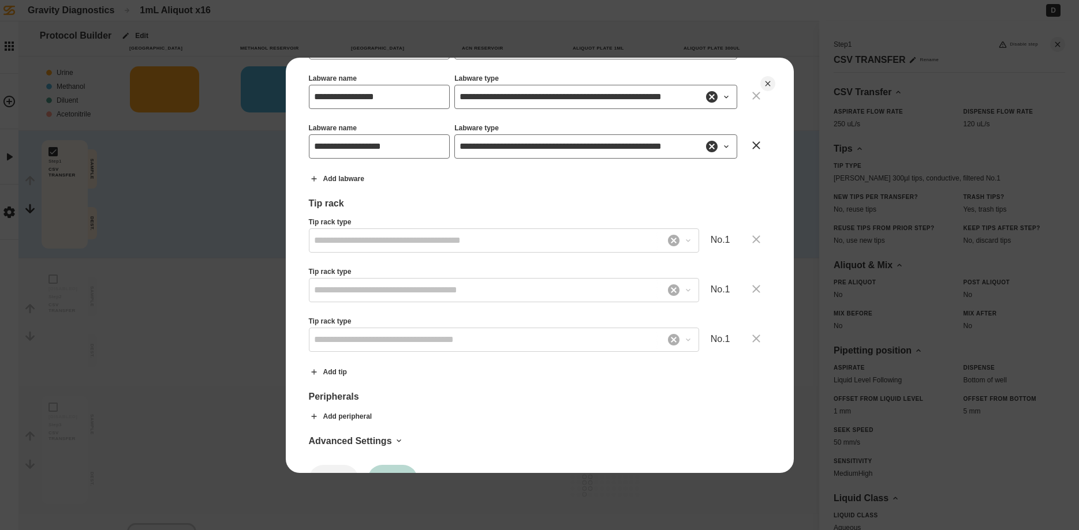
scroll to position [695, 0]
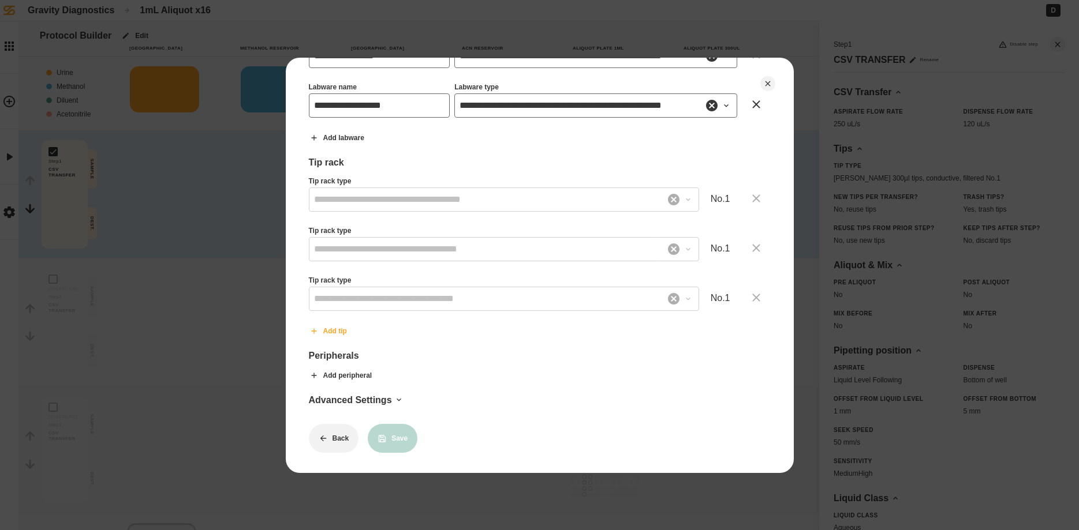
click at [331, 328] on button "Add tip" at bounding box center [328, 331] width 57 height 29
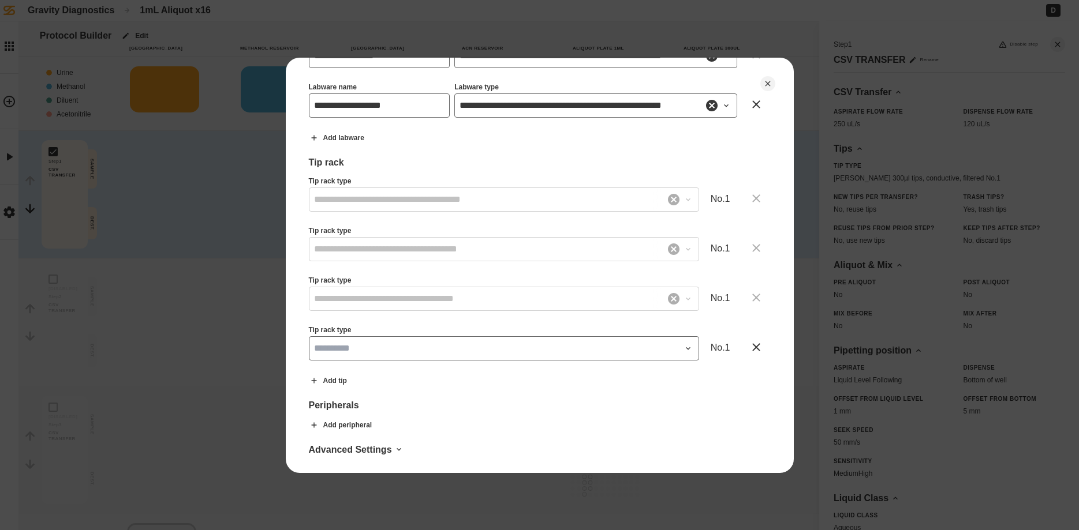
click at [620, 212] on input "Tip rack type" at bounding box center [504, 200] width 390 height 24
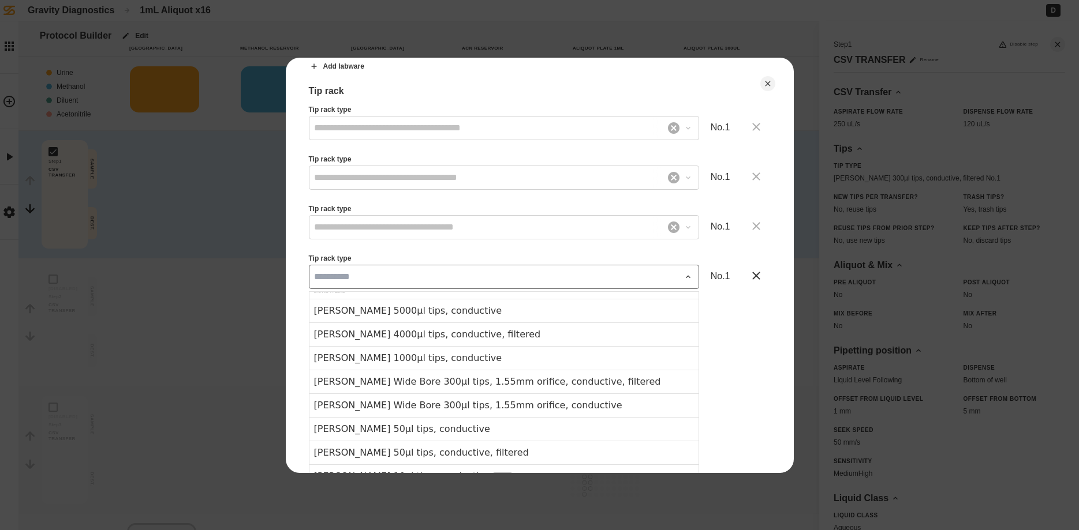
scroll to position [131, 0]
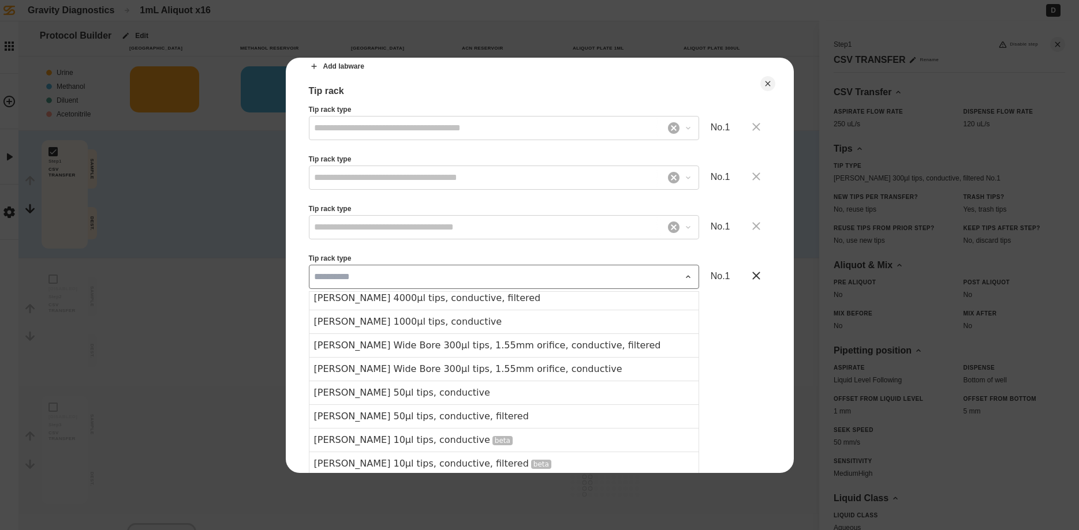
click at [737, 337] on div "Peripherals Add peripheral" at bounding box center [540, 343] width 462 height 31
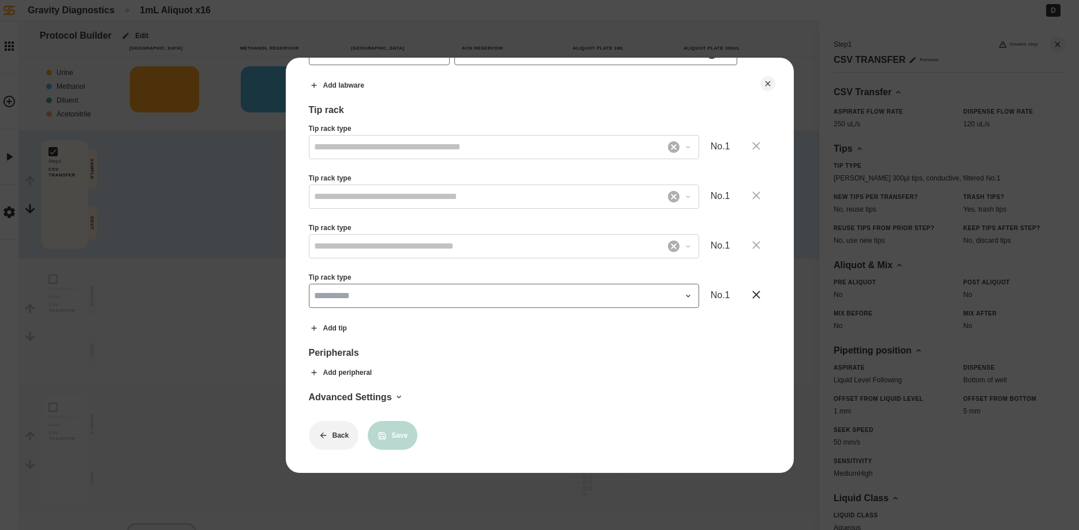
scroll to position [745, 0]
click at [340, 440] on button "Back" at bounding box center [334, 438] width 50 height 29
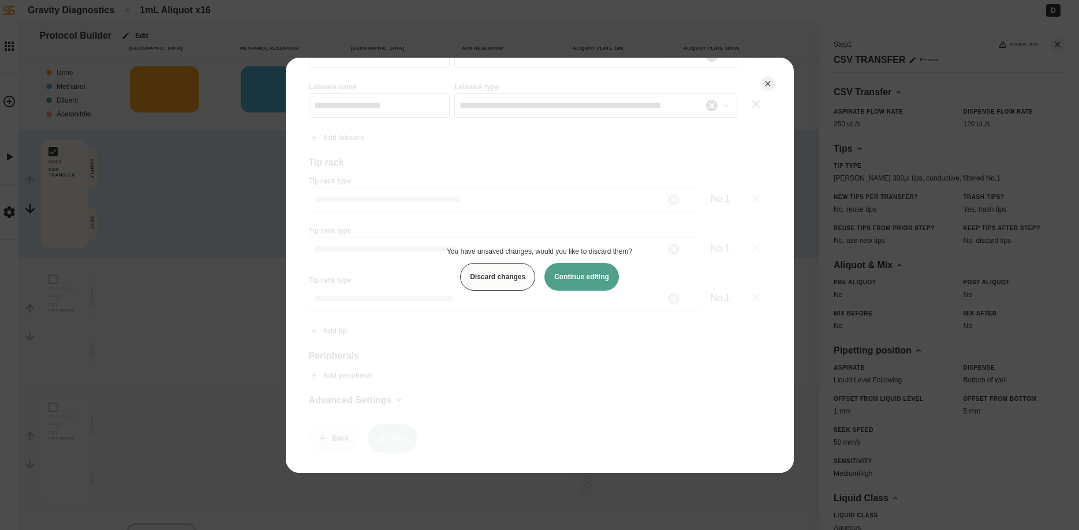
click at [487, 278] on button "Discard changes" at bounding box center [497, 277] width 75 height 28
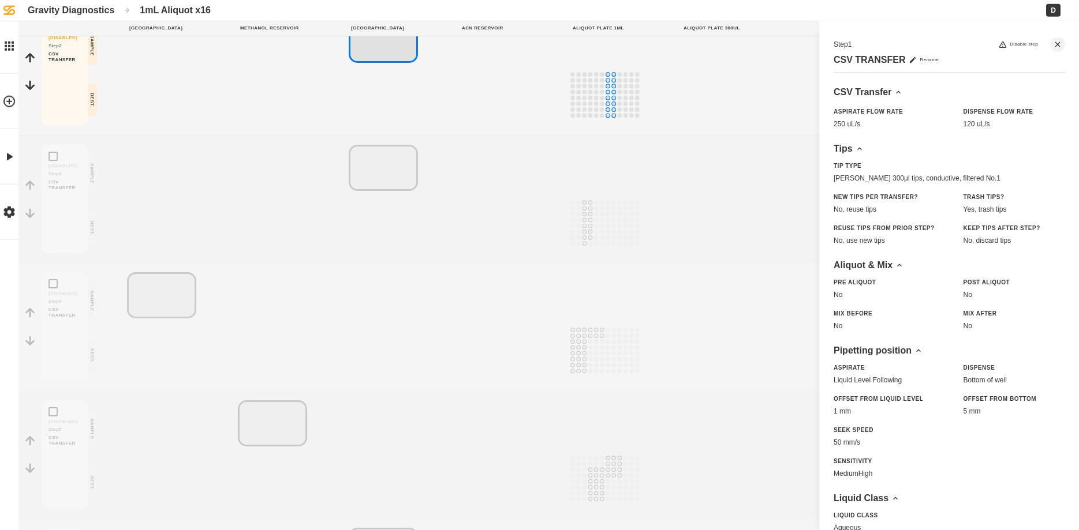
scroll to position [424, 0]
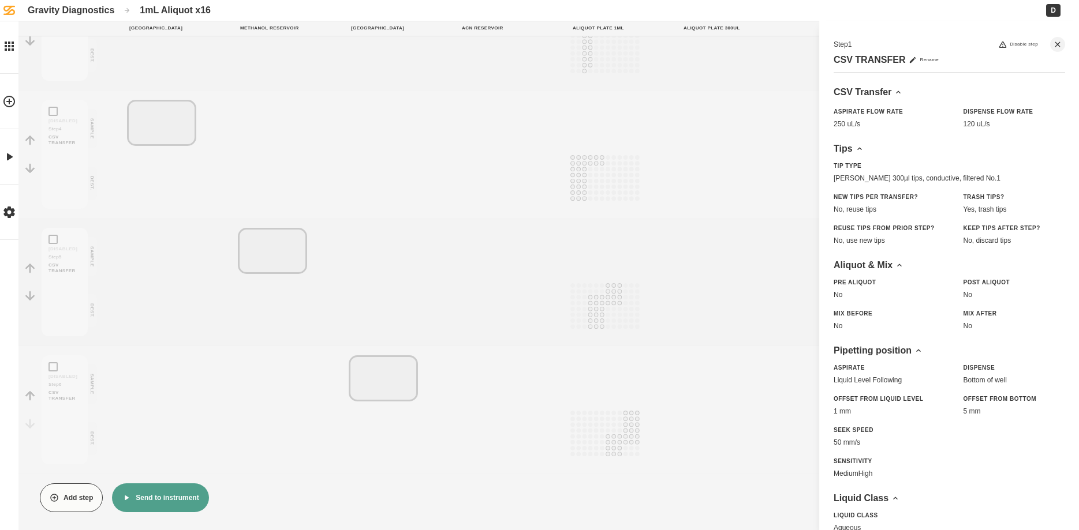
click at [162, 503] on button "Send to instrument" at bounding box center [160, 498] width 96 height 29
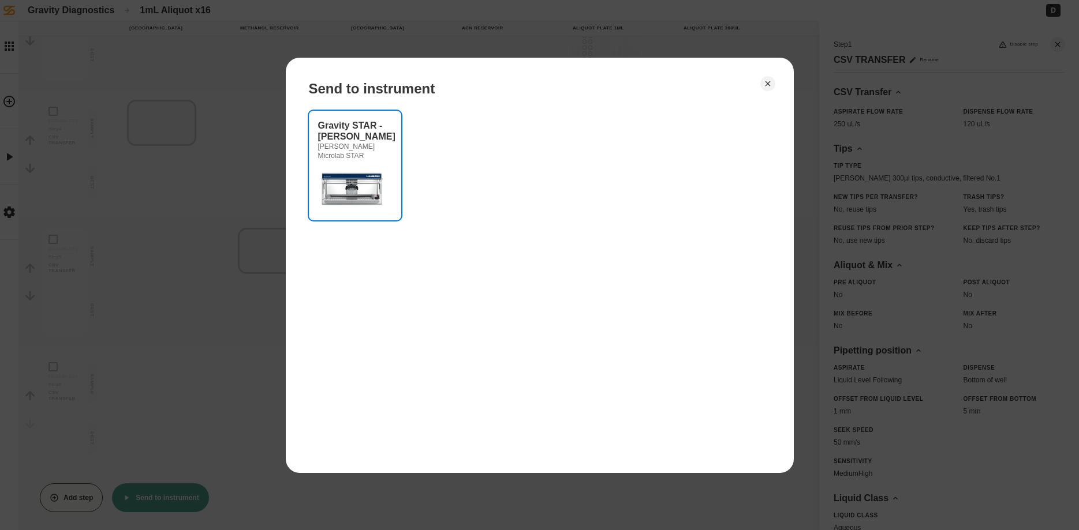
click at [376, 147] on div "[PERSON_NAME] Microlab STAR" at bounding box center [355, 151] width 74 height 18
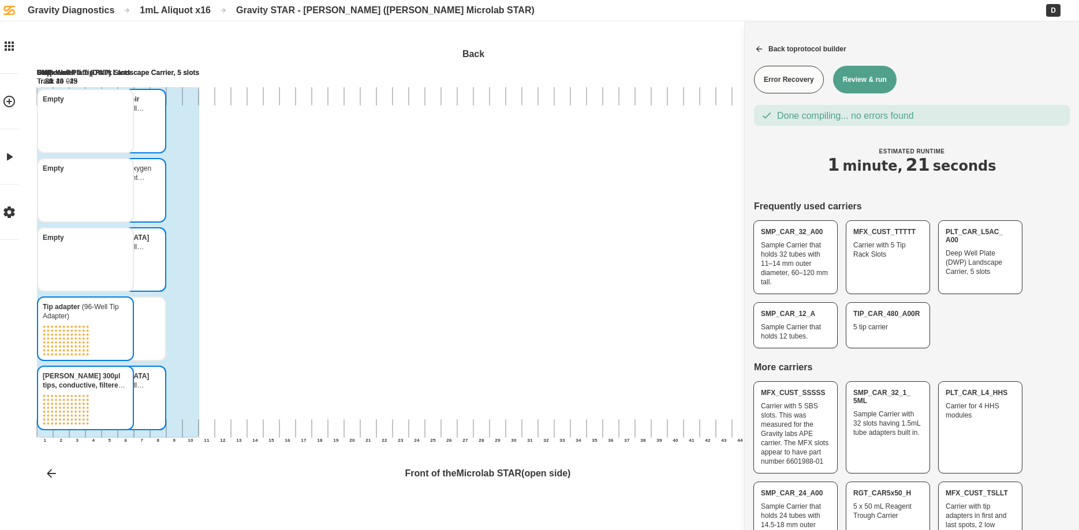
click at [199, 10] on div "1mL Aliquot x16" at bounding box center [175, 10] width 71 height 11
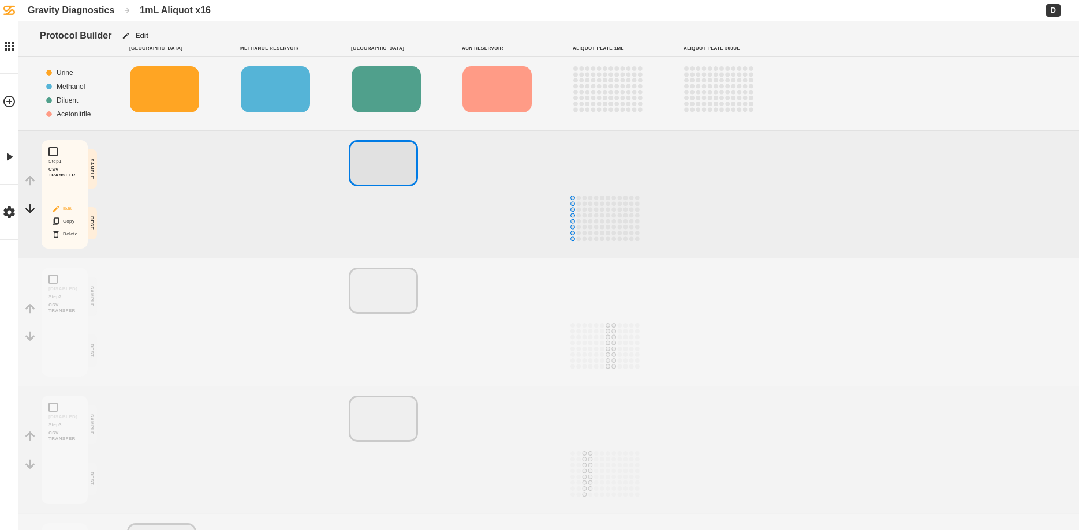
click at [68, 208] on button "Edit" at bounding box center [64, 208] width 37 height 15
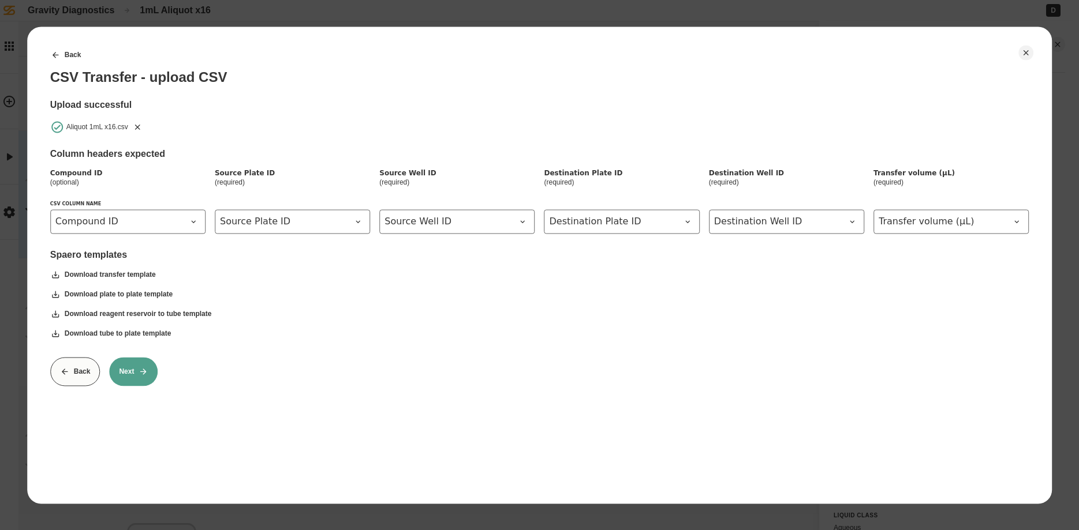
click at [136, 375] on button "Next" at bounding box center [133, 371] width 48 height 29
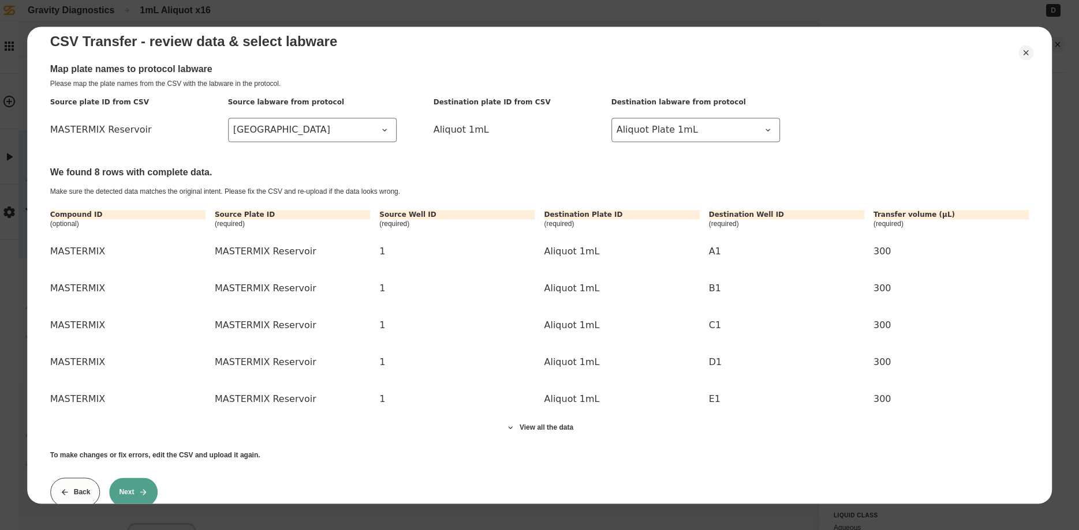
scroll to position [62, 0]
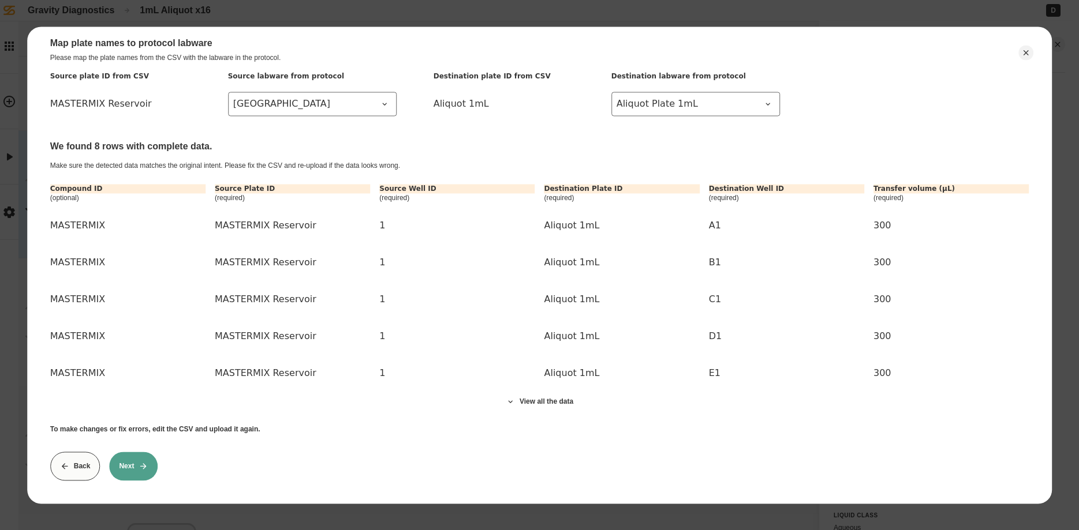
click at [146, 462] on icon at bounding box center [143, 466] width 9 height 9
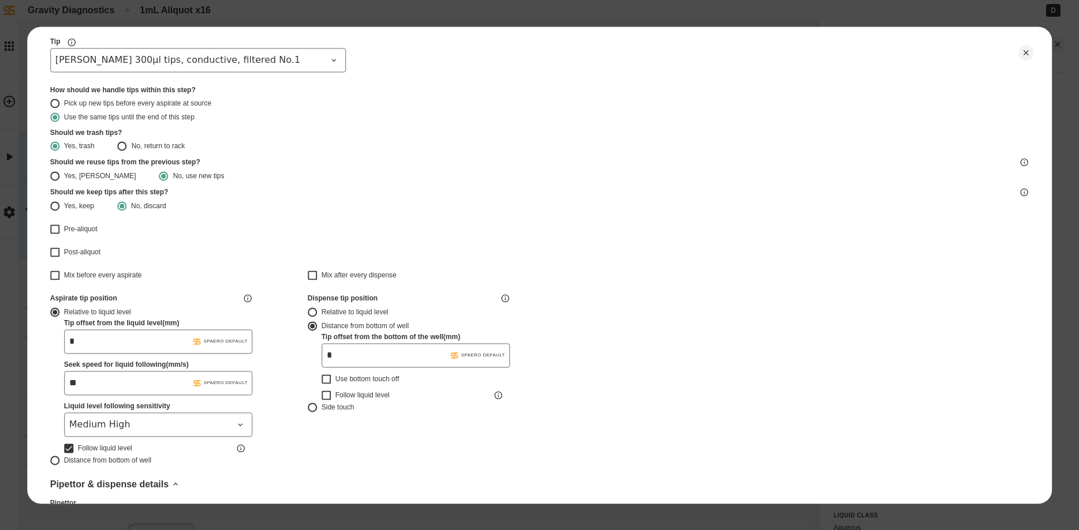
scroll to position [0, 0]
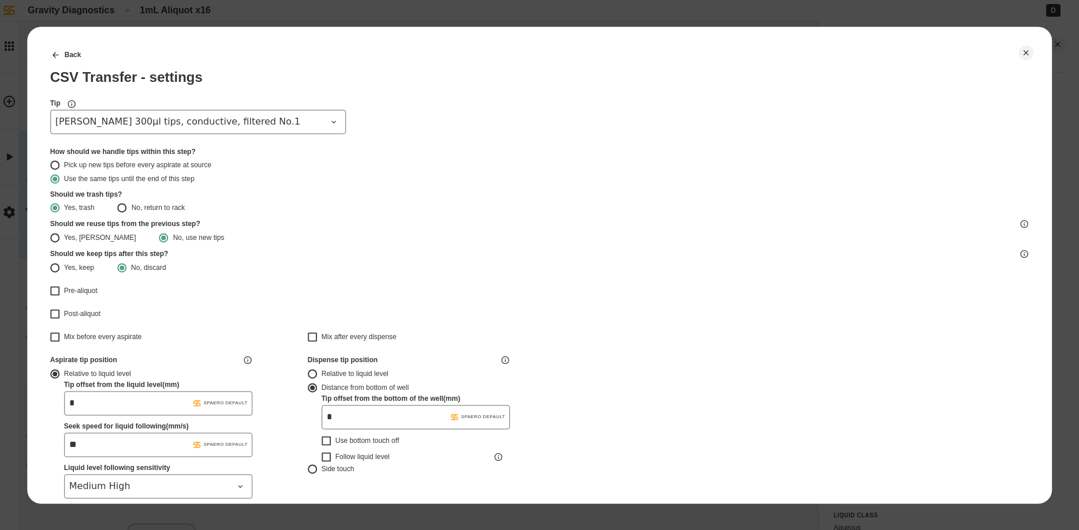
type input "*******"
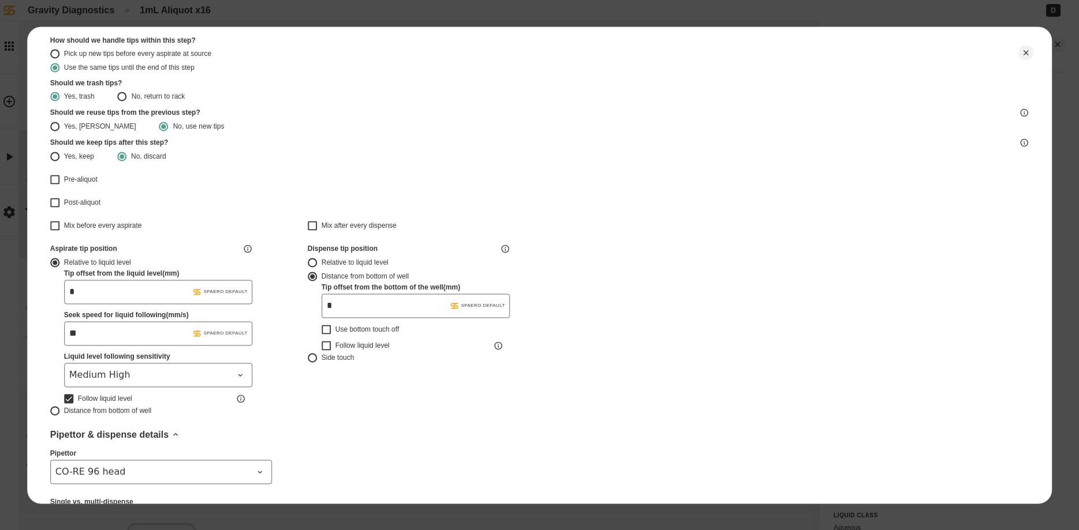
scroll to position [145, 0]
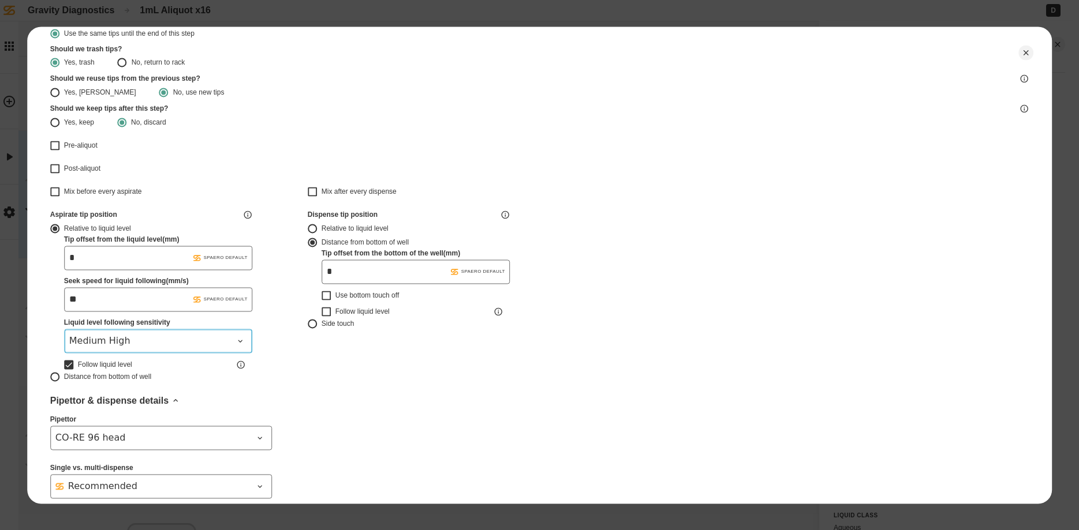
click at [240, 340] on icon at bounding box center [239, 340] width 9 height 9
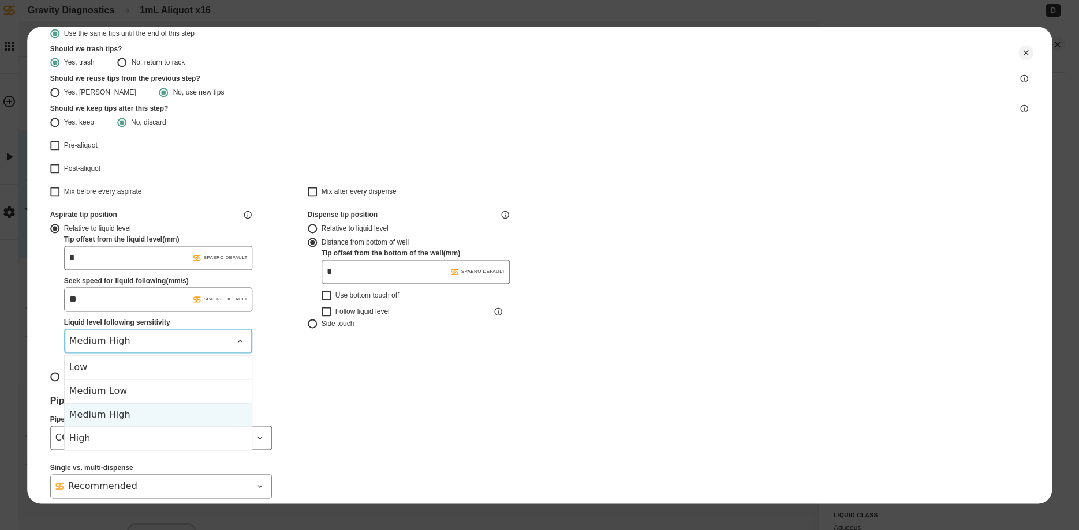
click at [240, 340] on icon at bounding box center [239, 340] width 9 height 9
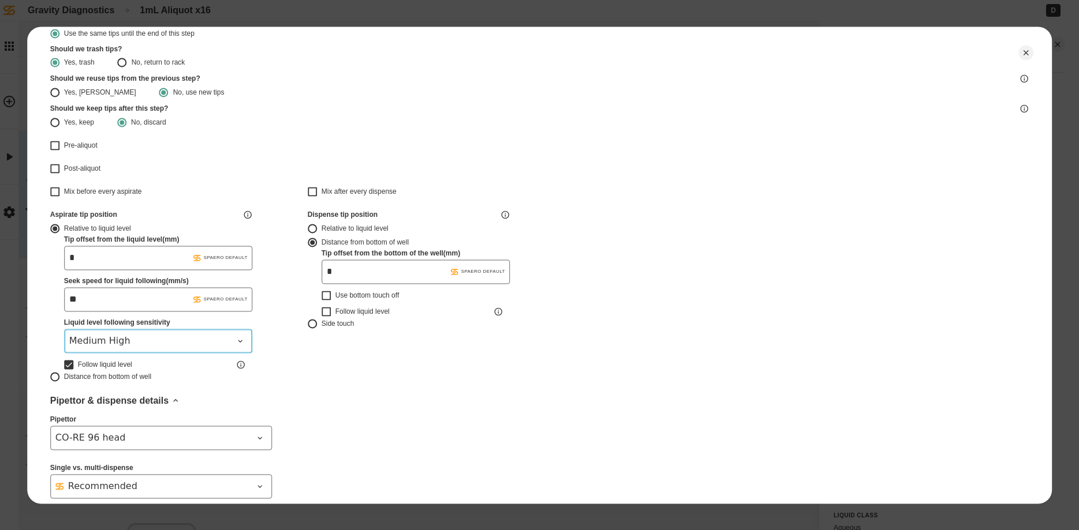
scroll to position [218, 0]
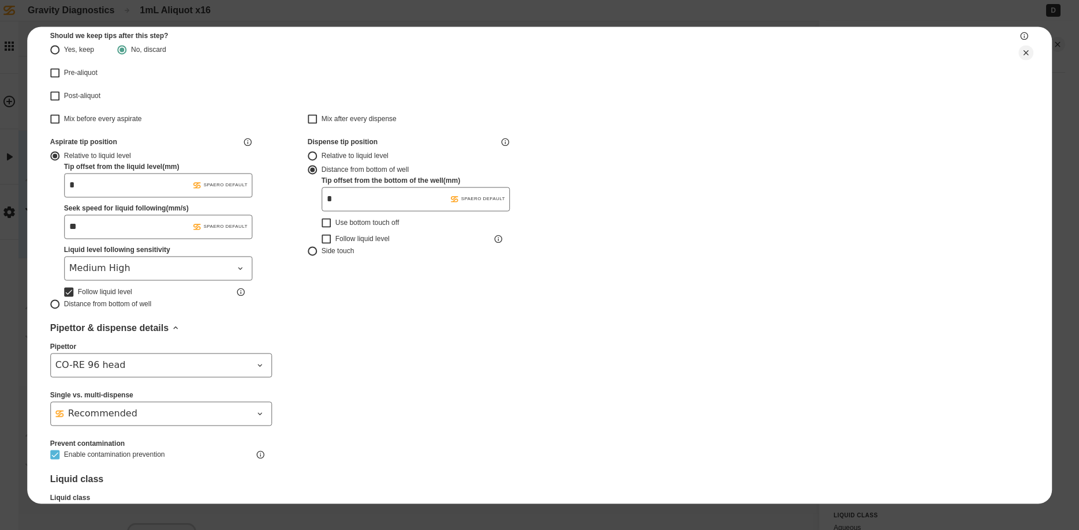
click at [53, 452] on button "Enable contamination prevention" at bounding box center [54, 454] width 9 height 9
type input "*******"
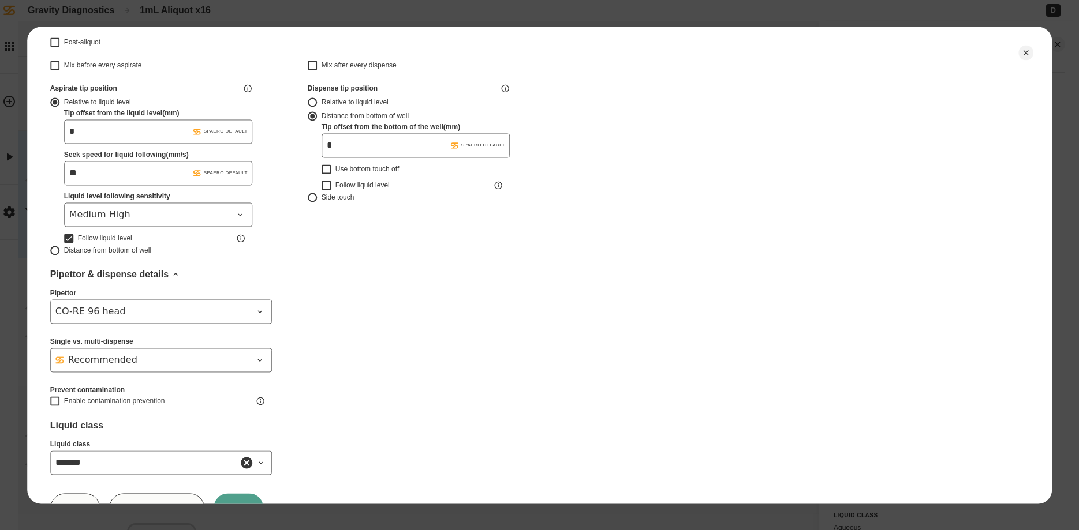
scroll to position [313, 0]
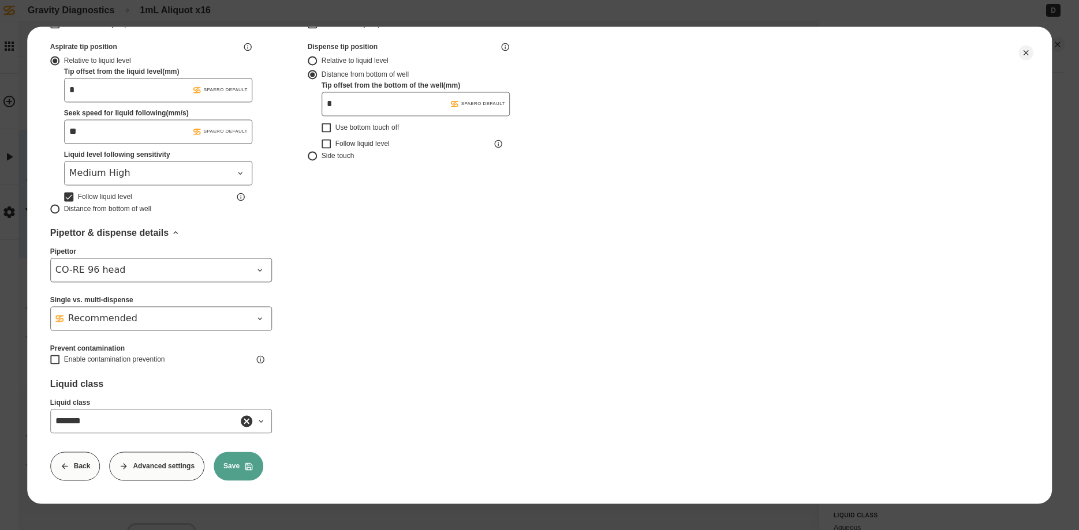
click at [229, 468] on button "Save" at bounding box center [239, 466] width 50 height 29
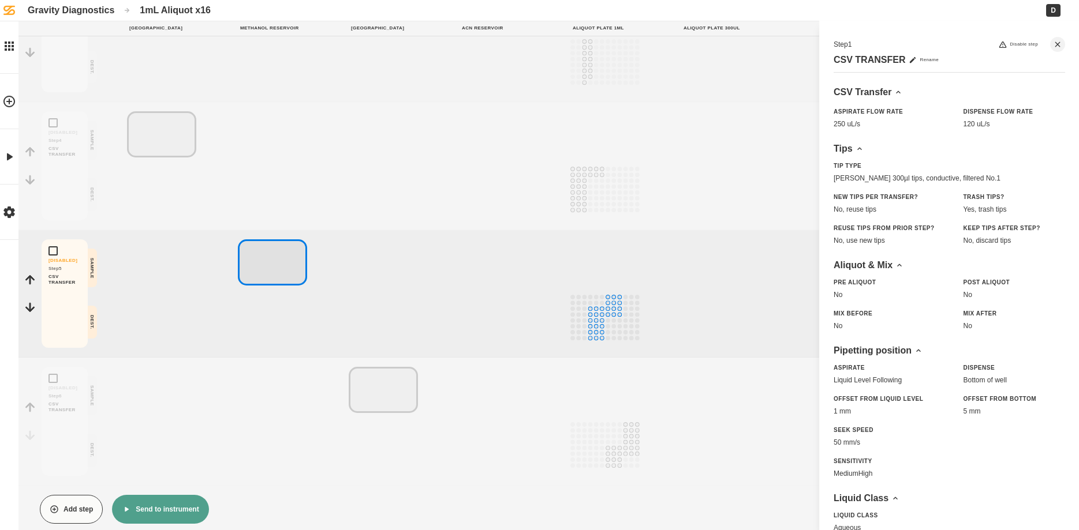
scroll to position [424, 0]
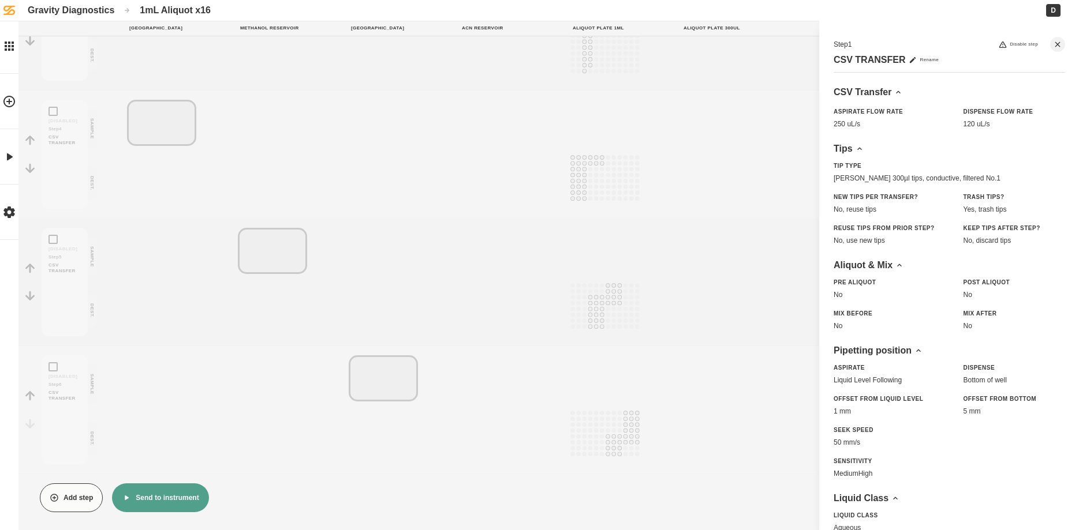
click at [144, 498] on button "Send to instrument" at bounding box center [160, 498] width 96 height 29
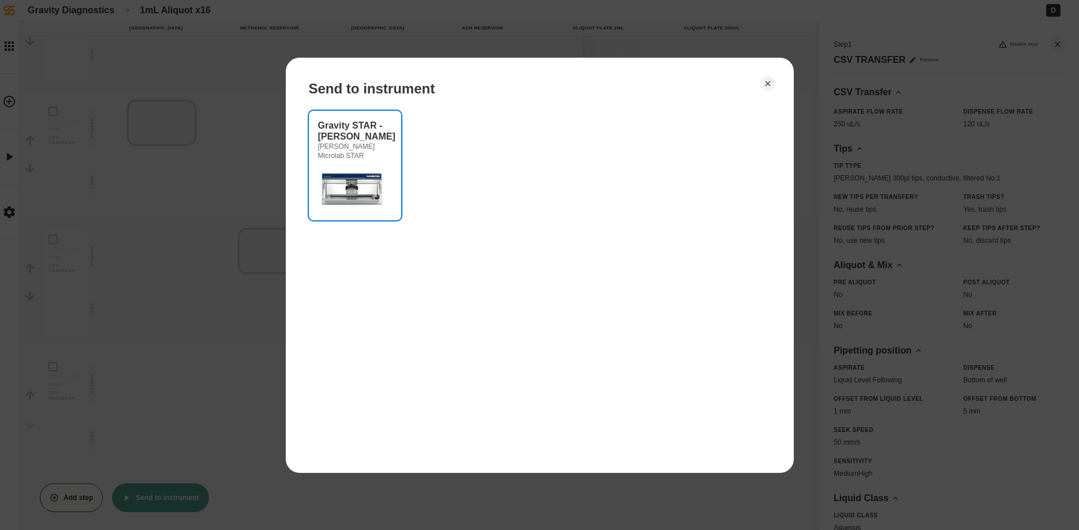
click at [330, 188] on img at bounding box center [352, 188] width 69 height 46
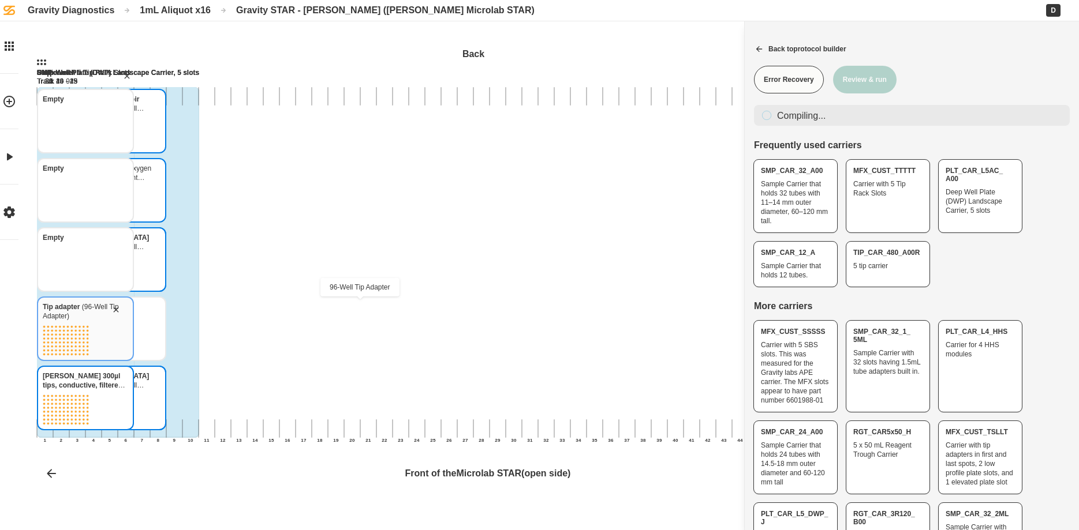
click at [121, 309] on icon "Tip adapter 96-Well Tip Adapter" at bounding box center [115, 309] width 9 height 9
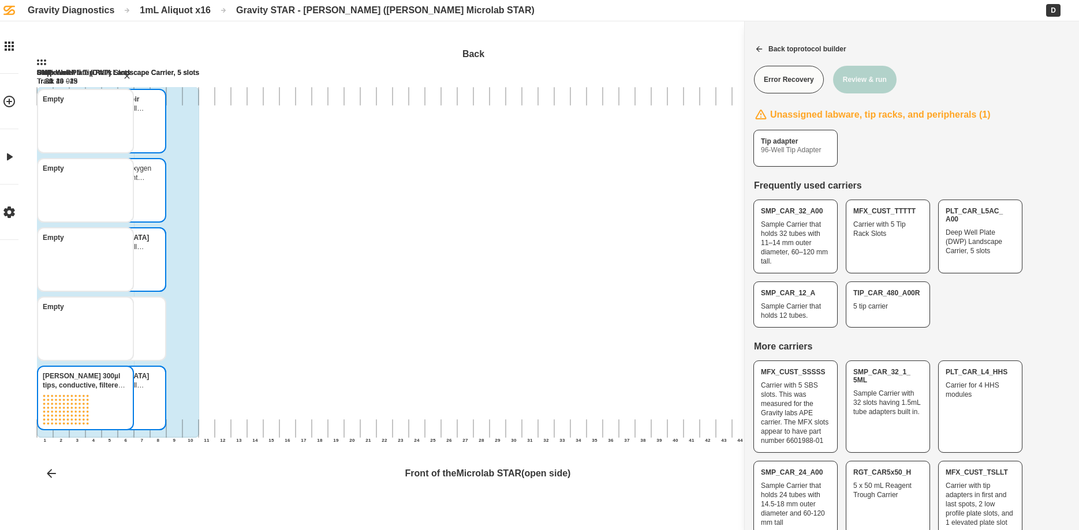
click at [171, 11] on div "1mL Aliquot x16" at bounding box center [175, 10] width 71 height 11
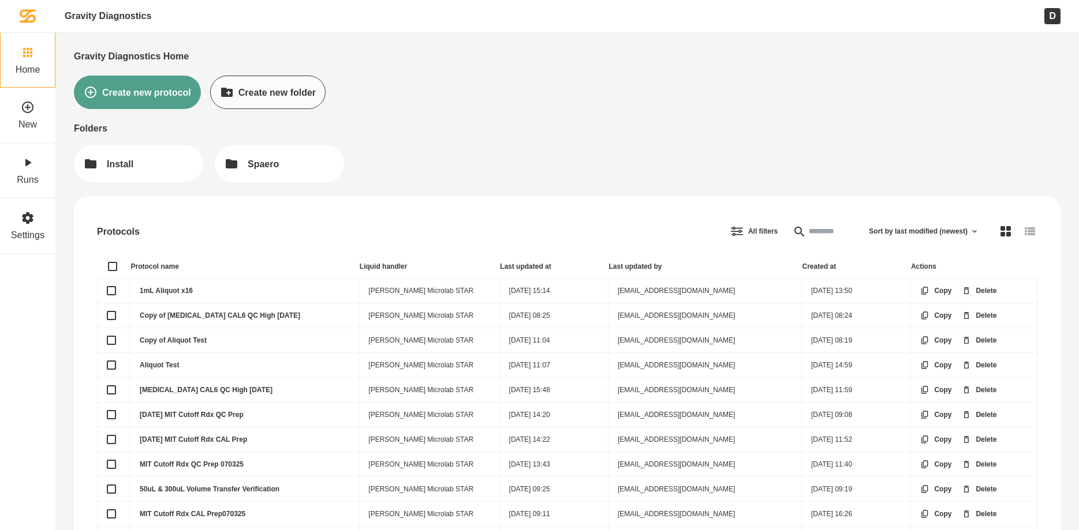
click at [175, 289] on link "1mL Aliquot x16" at bounding box center [166, 291] width 53 height 8
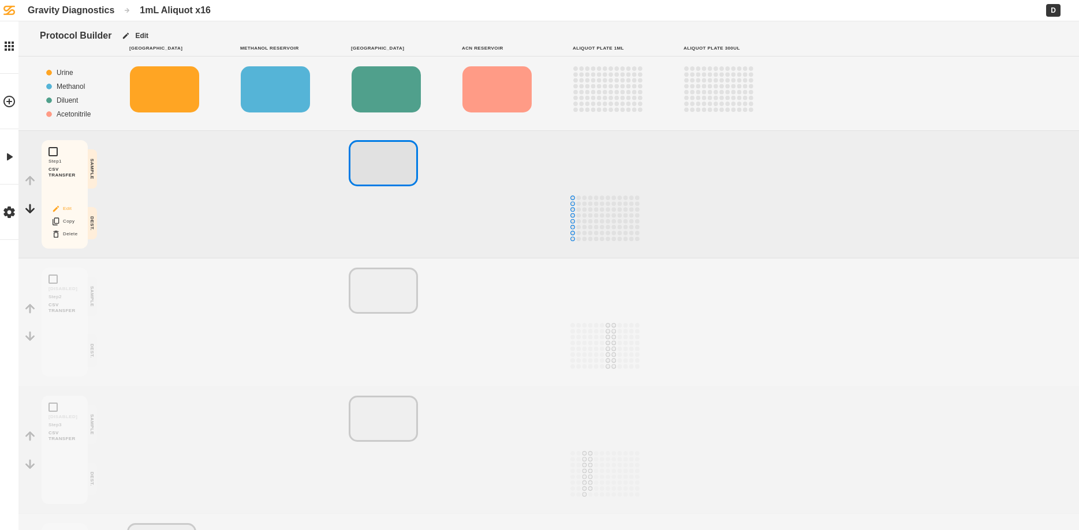
click at [65, 206] on button "Edit" at bounding box center [64, 208] width 37 height 15
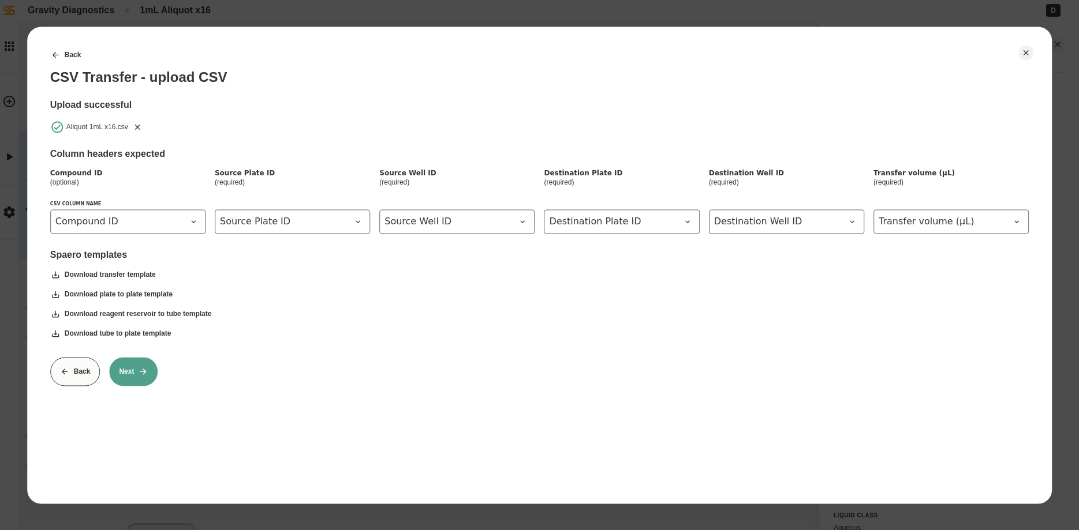
click at [144, 372] on icon at bounding box center [143, 372] width 6 height 6
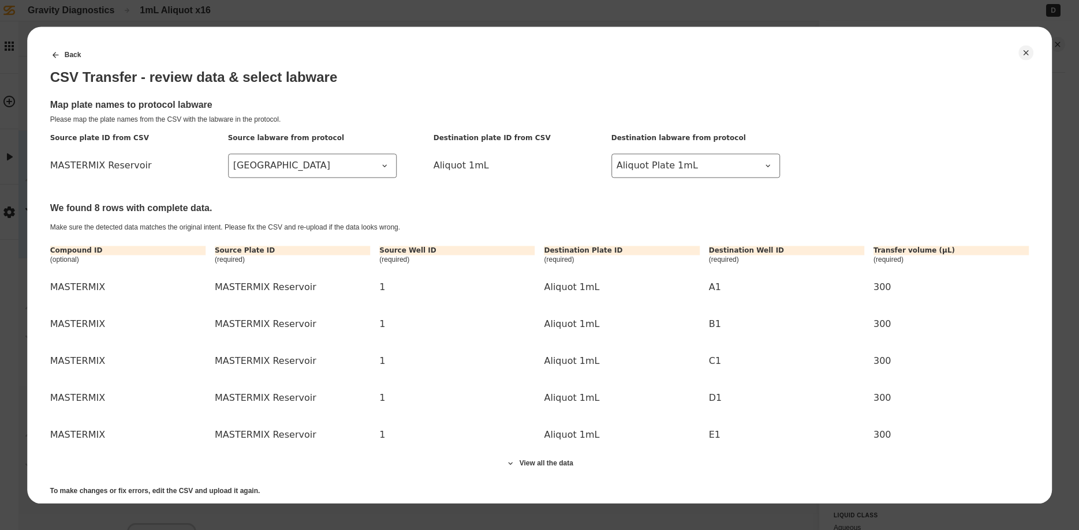
scroll to position [62, 0]
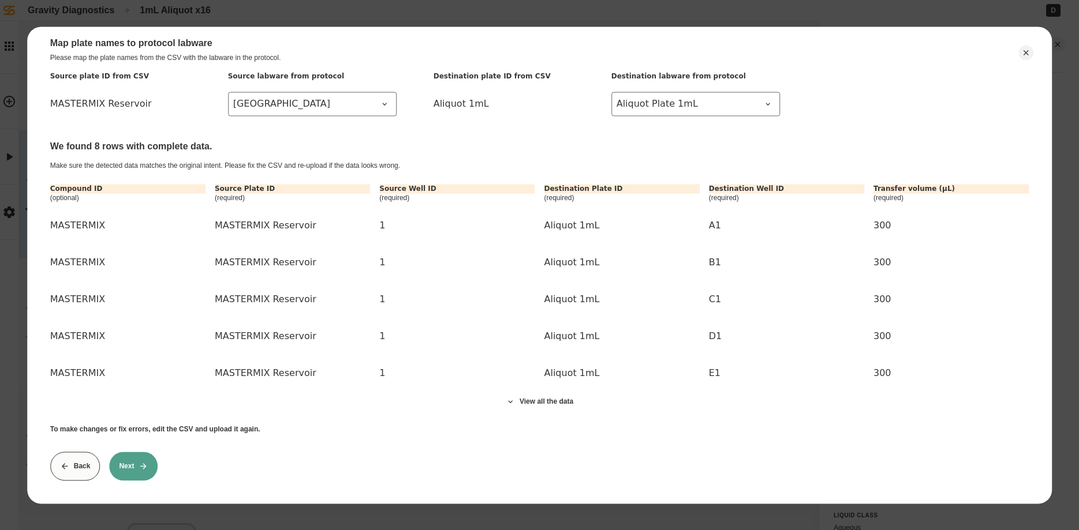
click at [138, 471] on button "Next" at bounding box center [133, 466] width 48 height 29
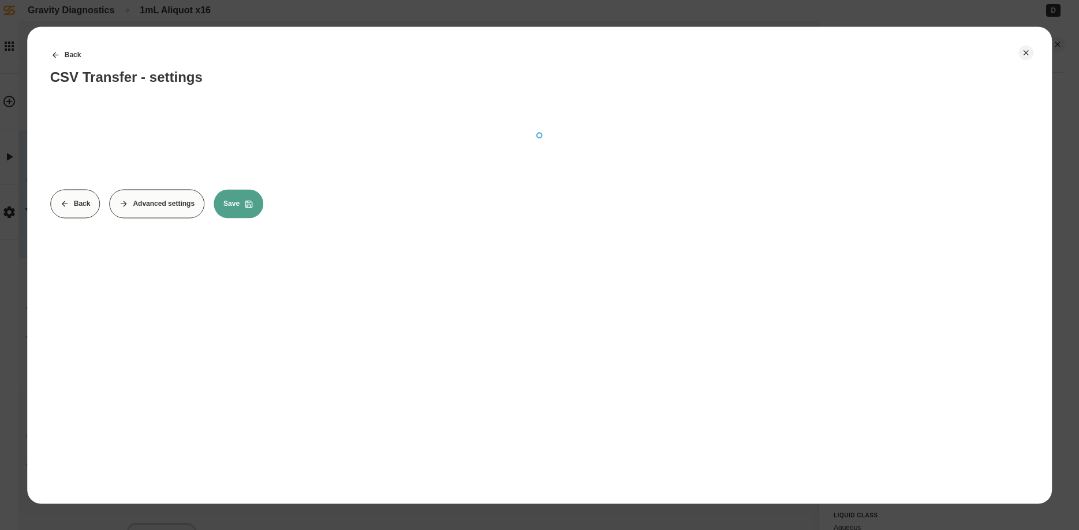
scroll to position [0, 0]
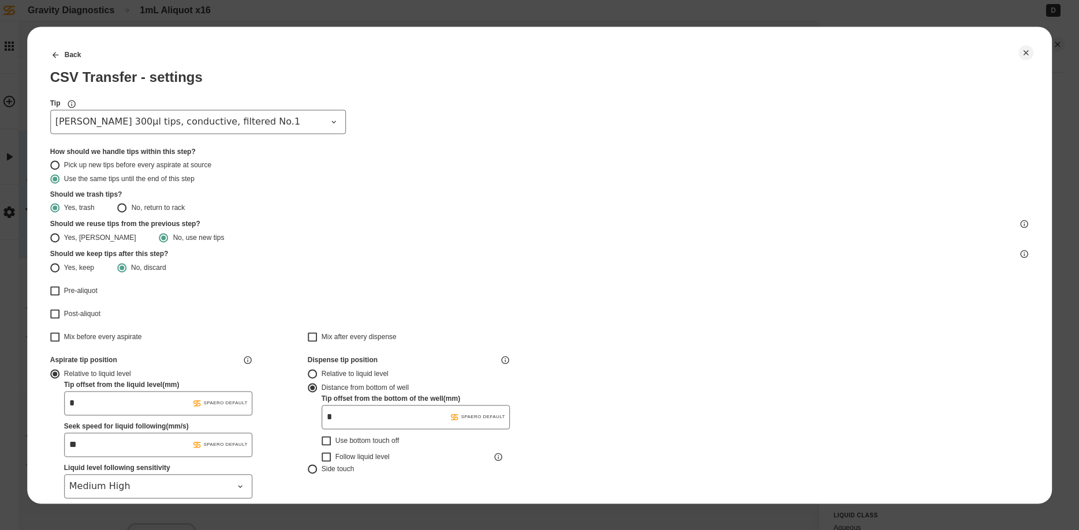
type input "*******"
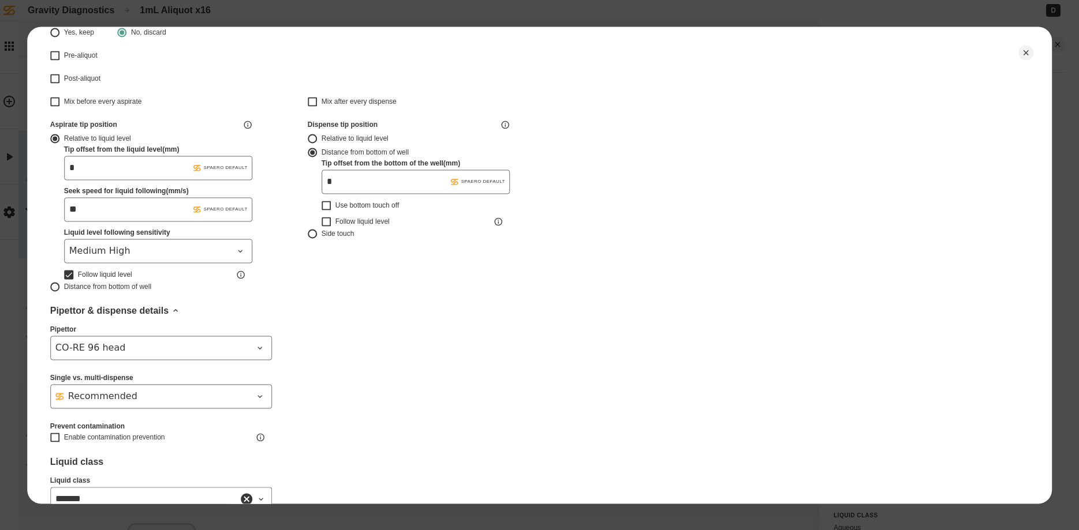
scroll to position [291, 0]
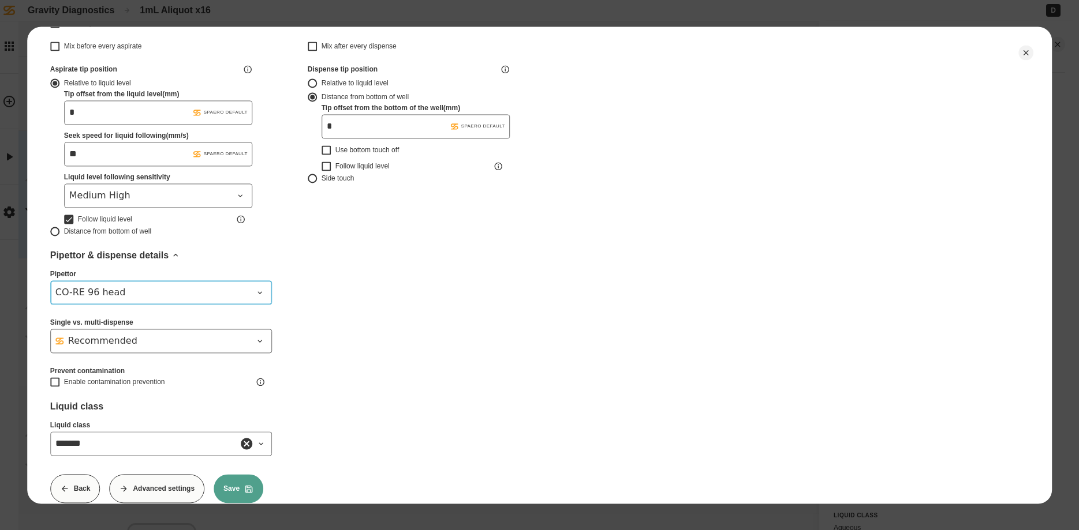
click at [178, 292] on div "CO-RE 96 head" at bounding box center [153, 293] width 197 height 14
click at [145, 348] on div "1000 uL independent channels" at bounding box center [160, 343] width 211 height 14
click at [408, 319] on div "Back CSV Transfer - settings Tip [PERSON_NAME] 300µl tips, conductive, filtered…" at bounding box center [539, 127] width 979 height 754
type input "*******"
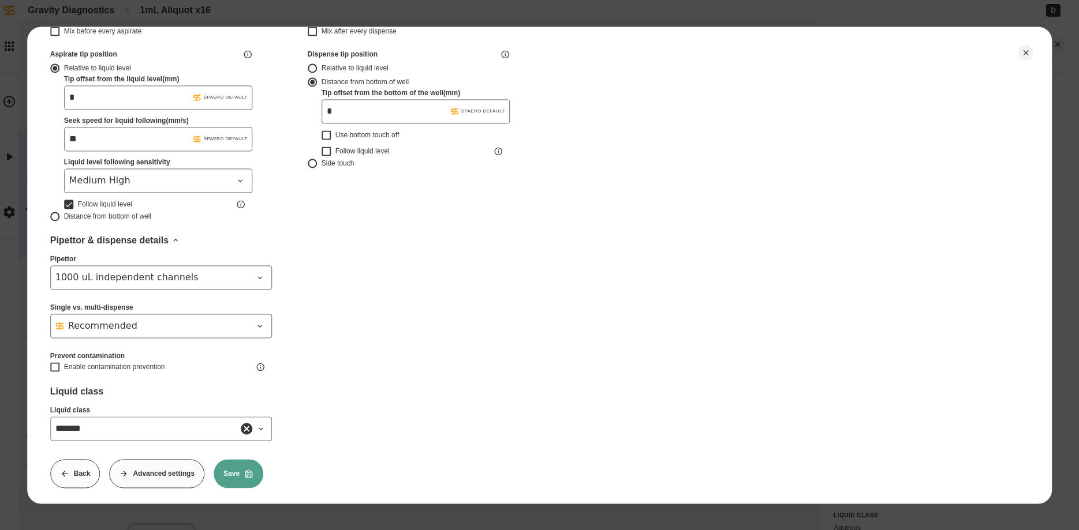
scroll to position [313, 0]
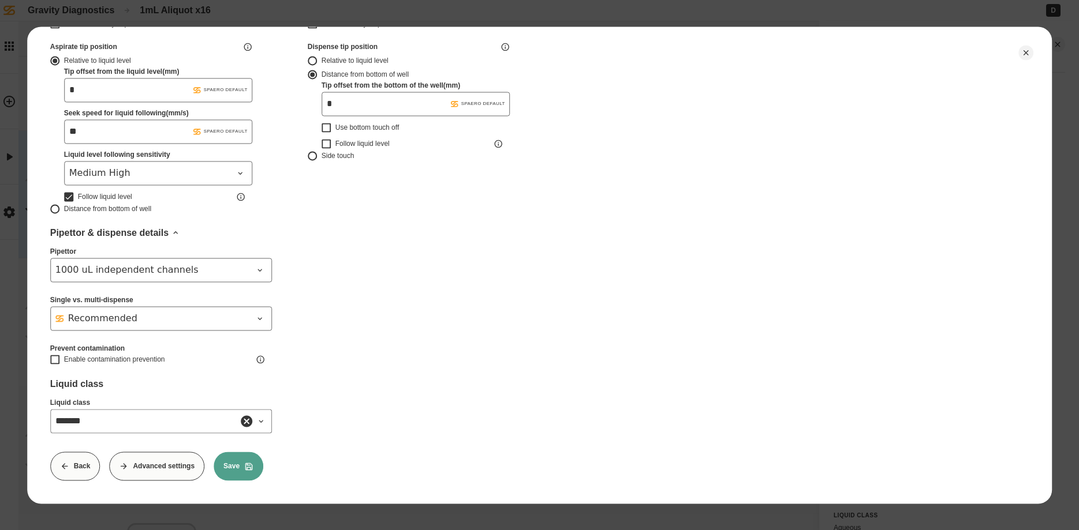
click at [158, 466] on button "Advanced settings" at bounding box center [156, 466] width 95 height 29
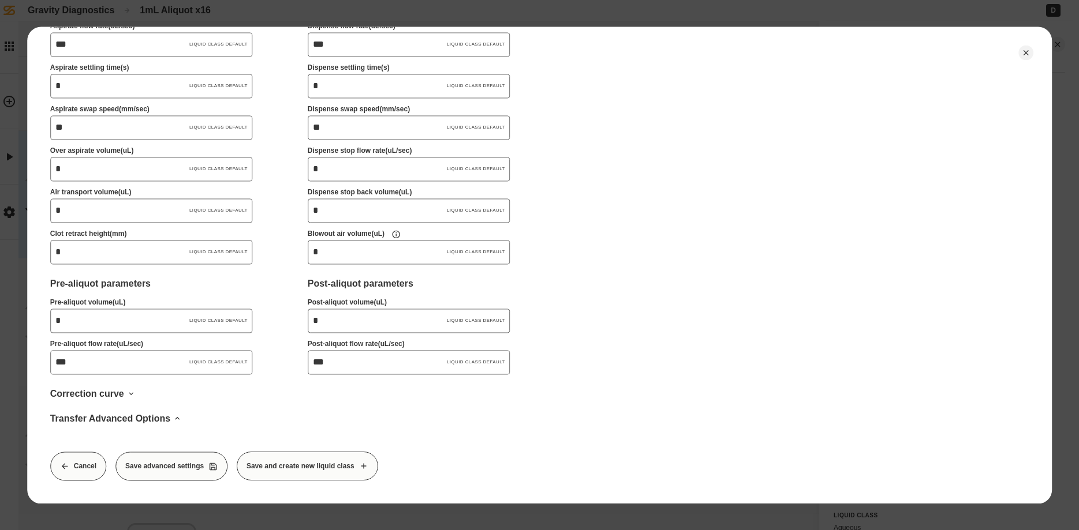
scroll to position [343, 0]
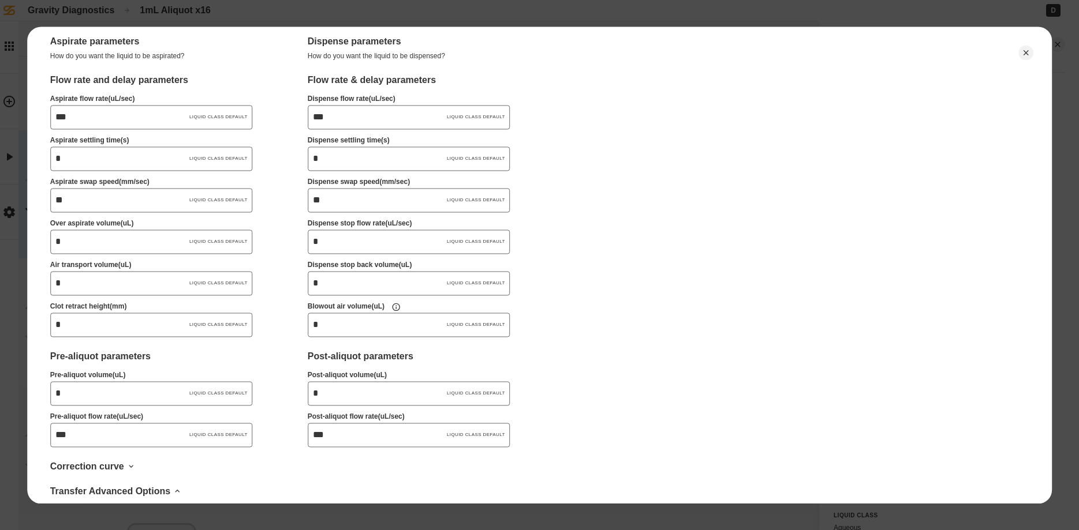
click at [699, 197] on div "Blowout air Over aspirate volume Liquid Transport air Aspirate Aspirate paramet…" at bounding box center [539, 142] width 979 height 610
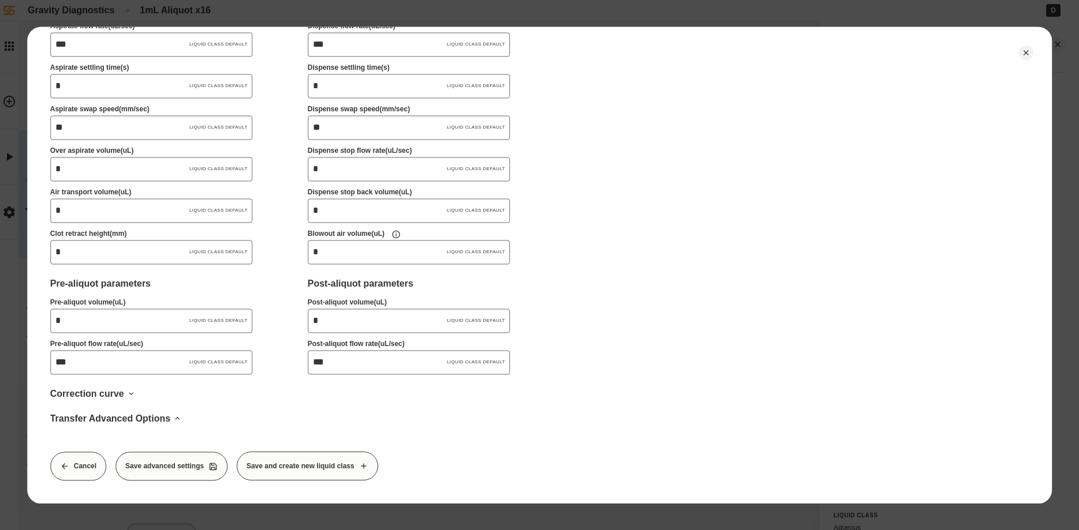
click at [80, 469] on button "Cancel" at bounding box center [78, 466] width 56 height 29
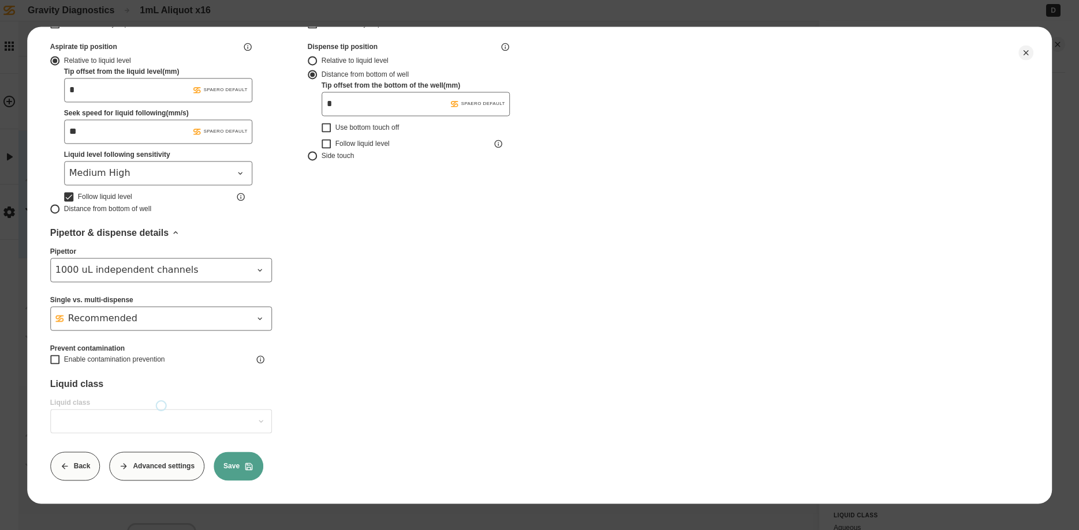
scroll to position [0, 0]
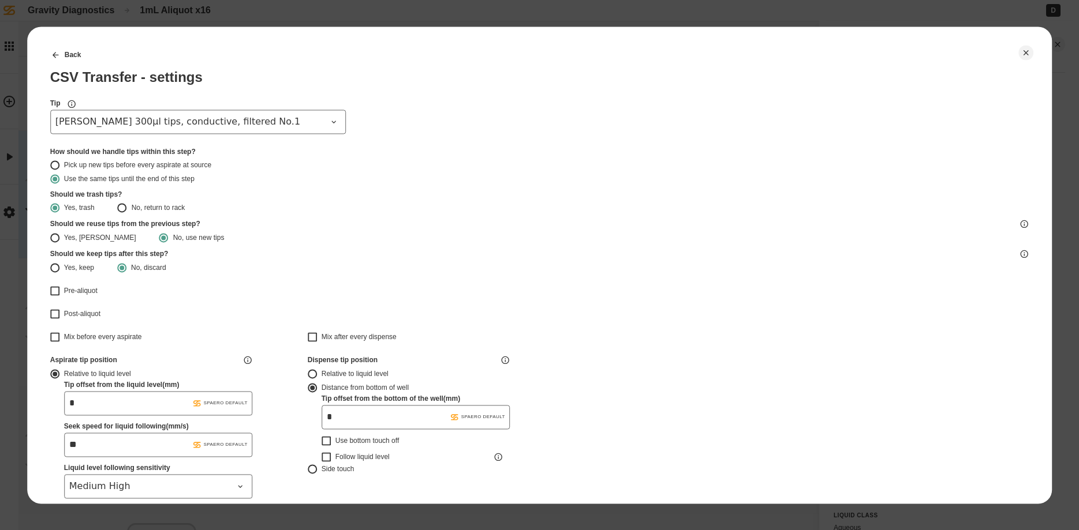
type input "*******"
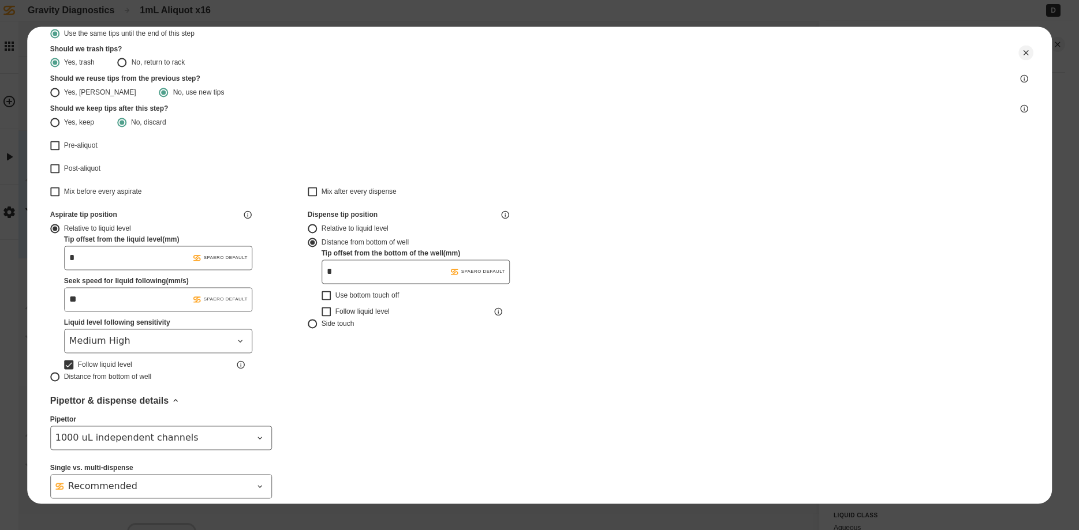
scroll to position [313, 0]
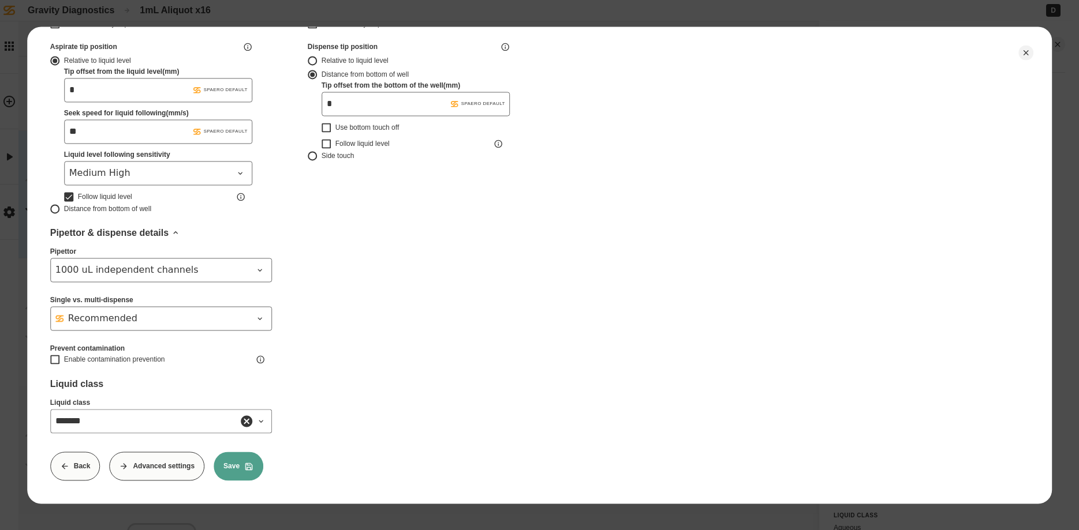
click at [128, 468] on icon at bounding box center [123, 466] width 9 height 9
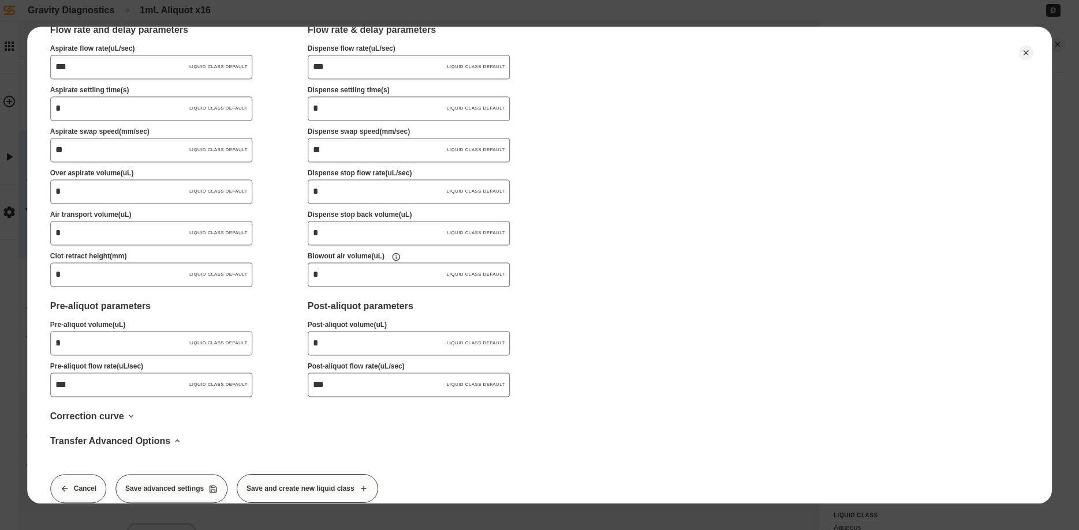
scroll to position [416, 0]
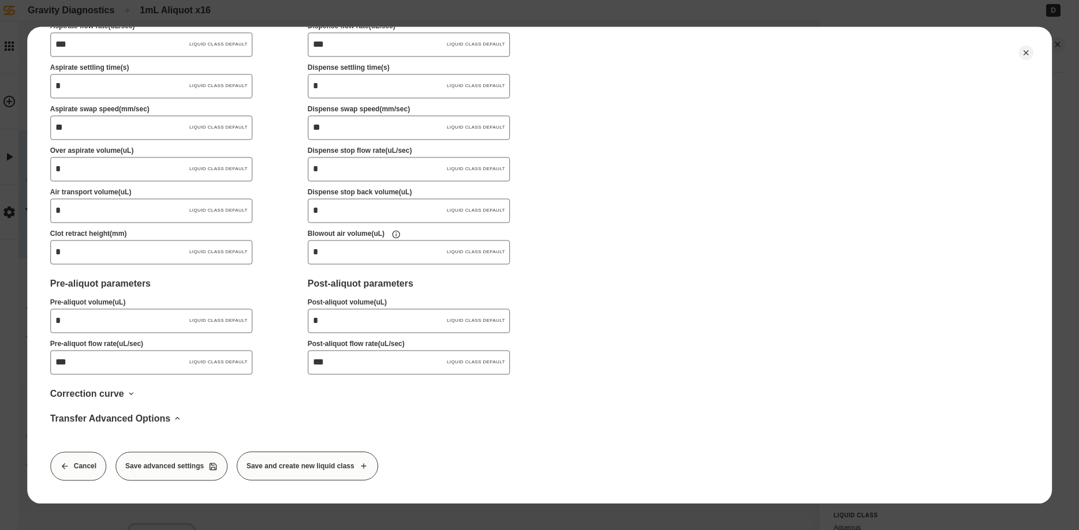
click at [87, 465] on button "Cancel" at bounding box center [78, 466] width 56 height 29
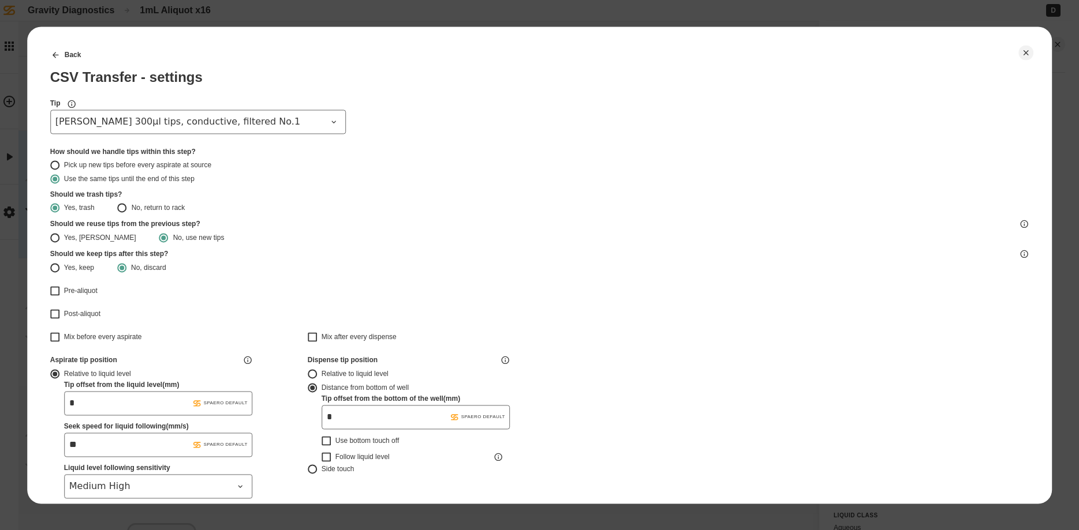
type input "*******"
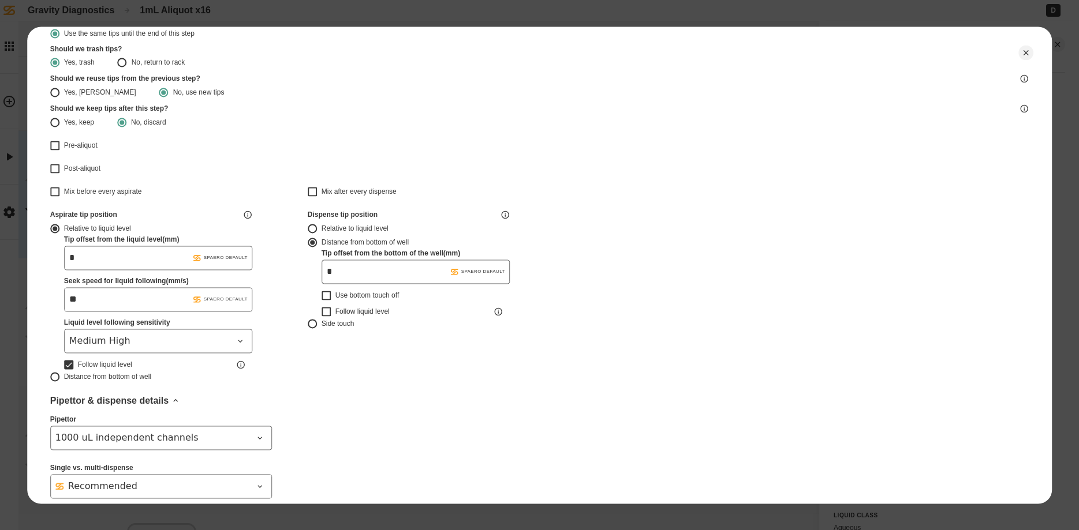
scroll to position [73, 0]
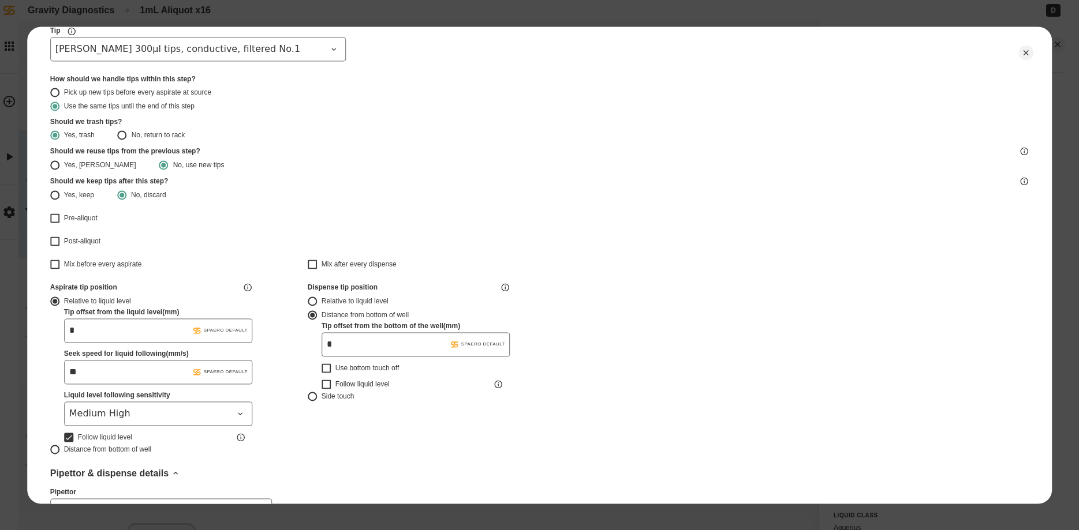
click at [332, 396] on div "Side touch" at bounding box center [403, 396] width 165 height 9
click at [317, 396] on button "Side touch" at bounding box center [312, 396] width 9 height 9
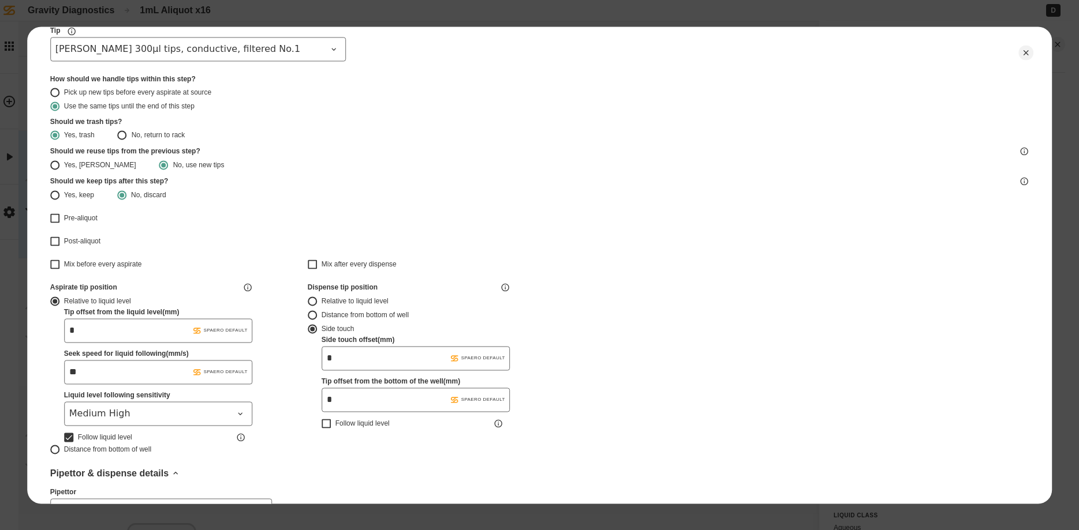
type input "*******"
click at [310, 312] on button "Distance from bottom of well" at bounding box center [312, 314] width 9 height 9
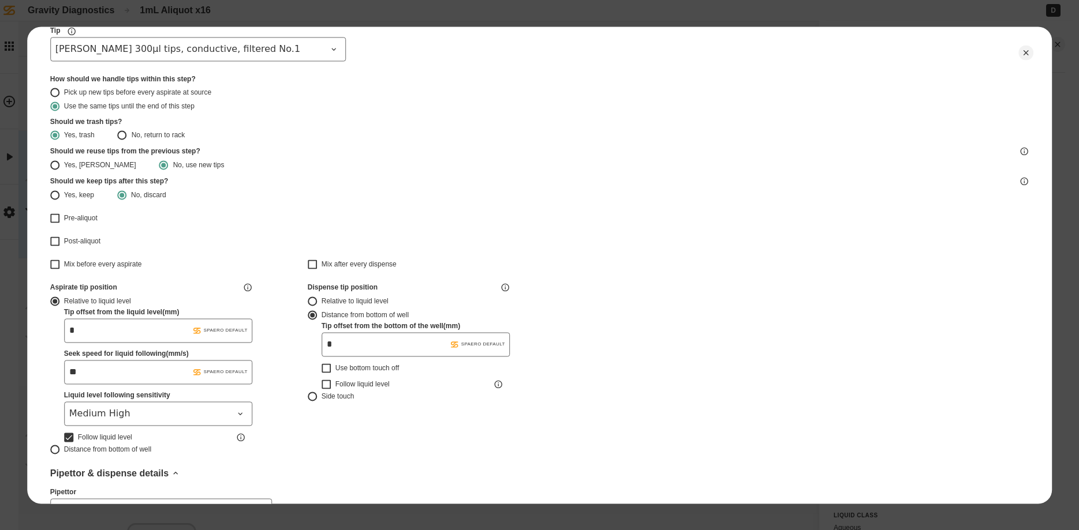
type input "*******"
